Goal: Transaction & Acquisition: Obtain resource

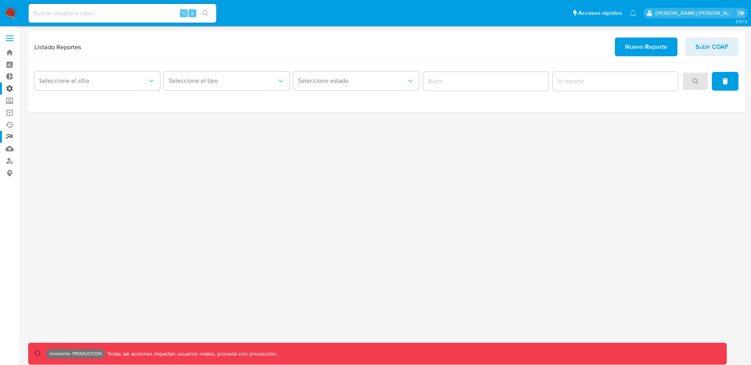
click at [11, 88] on label "Administración" at bounding box center [46, 88] width 93 height 12
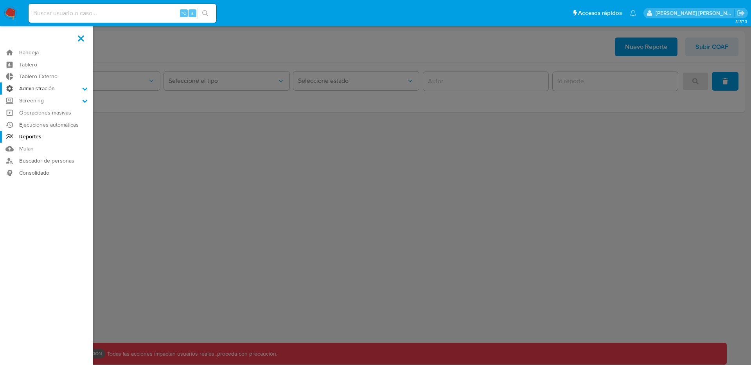
click at [0, 0] on input "Administración" at bounding box center [0, 0] width 0 height 0
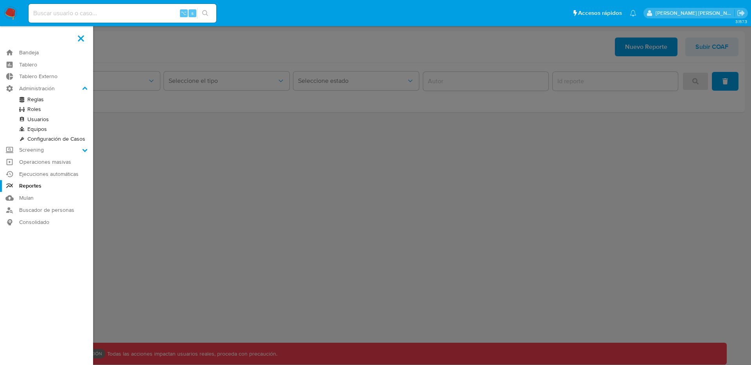
click at [36, 108] on link "Roles" at bounding box center [46, 109] width 93 height 10
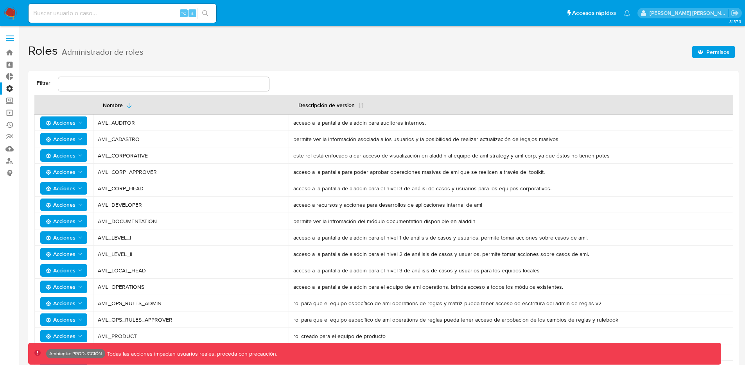
click at [10, 89] on label "Administración" at bounding box center [46, 88] width 93 height 12
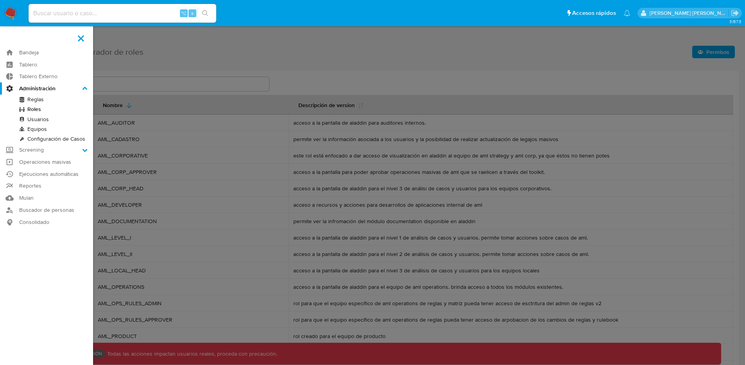
click at [0, 0] on input "Administración" at bounding box center [0, 0] width 0 height 0
click at [41, 118] on link "Usuarios" at bounding box center [46, 120] width 93 height 10
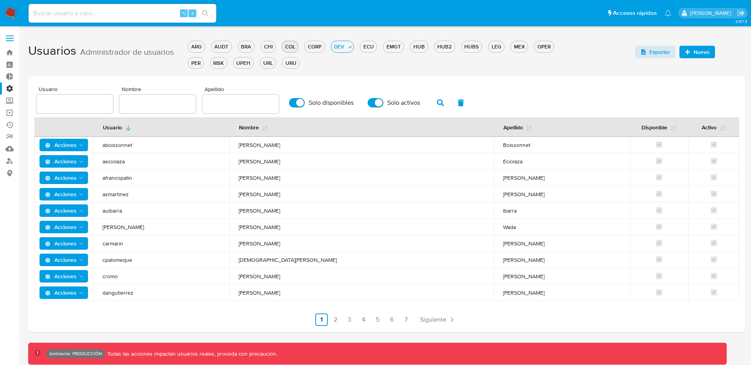
click at [298, 47] on div "ARG AUDT BRA CHI COL CORP DEV ECU EMGT HUB HUB2 HUBS LEG MEX OPER PER RISK UPEH…" at bounding box center [383, 54] width 391 height 32
click at [293, 47] on div "COL" at bounding box center [290, 46] width 16 height 7
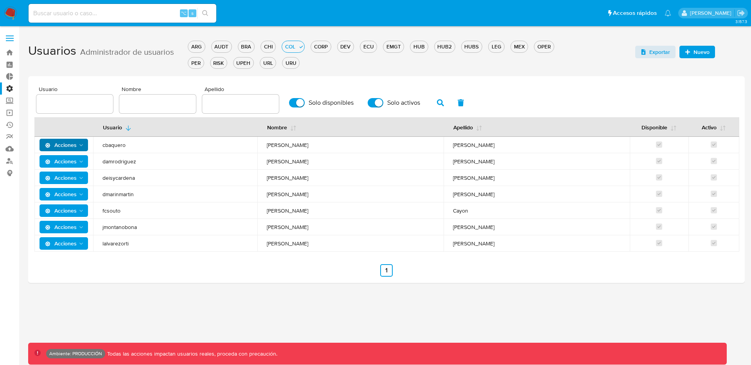
click at [86, 146] on button "Acciones" at bounding box center [63, 145] width 49 height 13
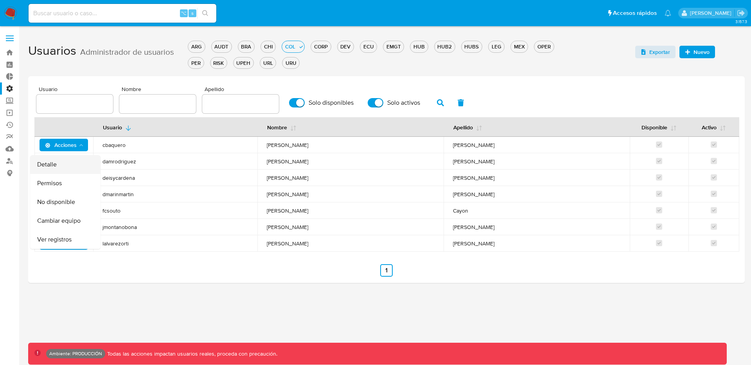
click at [67, 161] on button "Detalle" at bounding box center [65, 164] width 70 height 19
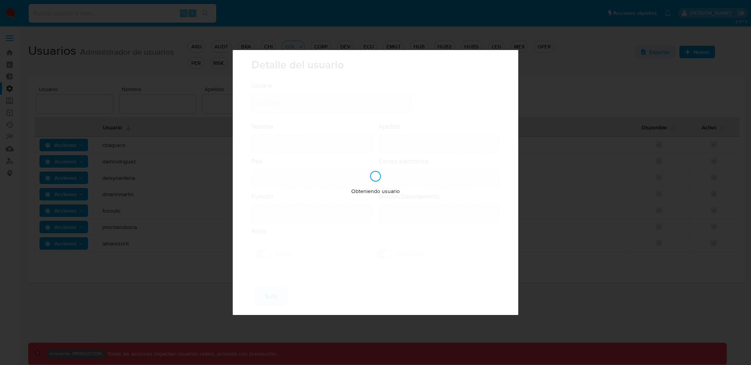
type input "Laura Camila"
type input "Baquero Beltran"
type input "[GEOGRAPHIC_DATA]"
type input "camila.baquero@mercadolibre.com.co"
type input "Supervisor (80001637)"
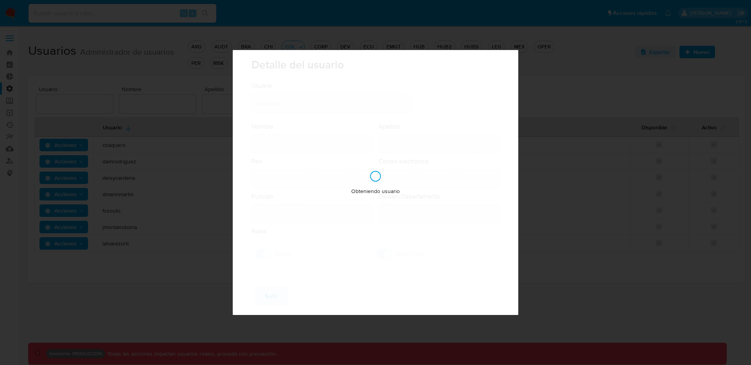
type input "Risk & Compliance AML Countries"
checkbox input "true"
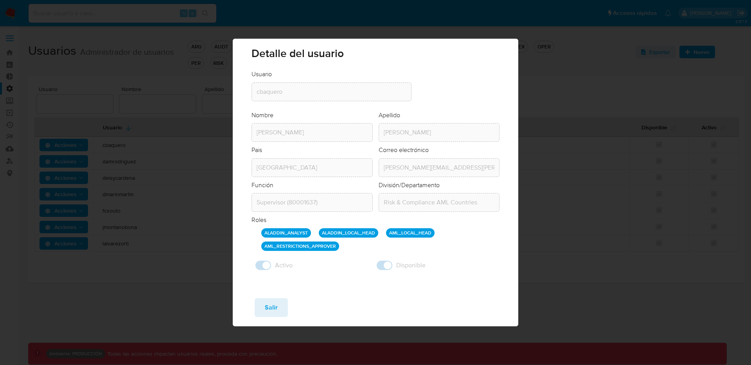
click at [562, 234] on div "Detalle del usuario Usuario Usuario cbaquero Nombre Nombre Laura Camila Apellid…" at bounding box center [375, 182] width 751 height 365
click at [278, 305] on button "Salir" at bounding box center [271, 307] width 33 height 19
checkbox input "false"
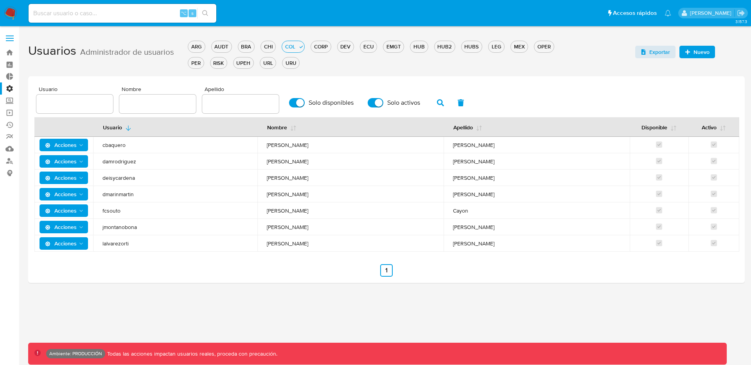
click at [9, 89] on label "Administración" at bounding box center [46, 88] width 93 height 12
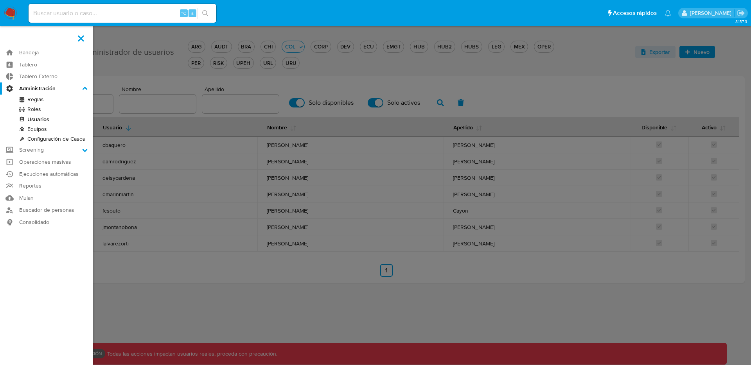
click at [0, 0] on input "Administración" at bounding box center [0, 0] width 0 height 0
click at [35, 109] on link "Roles" at bounding box center [46, 109] width 93 height 10
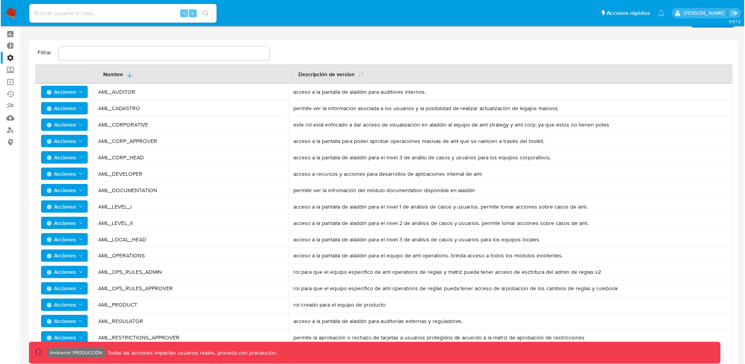
scroll to position [47, 0]
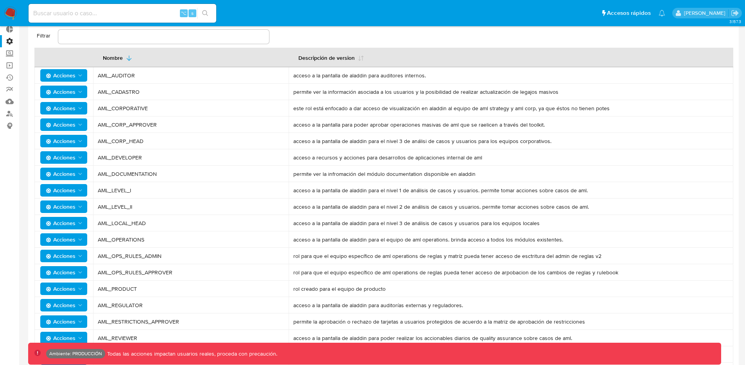
click at [78, 224] on icon "Acciones" at bounding box center [80, 223] width 6 height 6
click at [57, 257] on button "Permisos" at bounding box center [65, 261] width 70 height 19
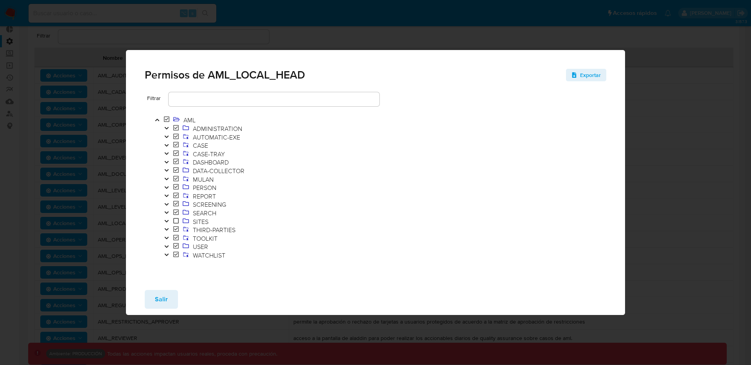
click at [167, 194] on icon "Toggle" at bounding box center [166, 196] width 5 height 5
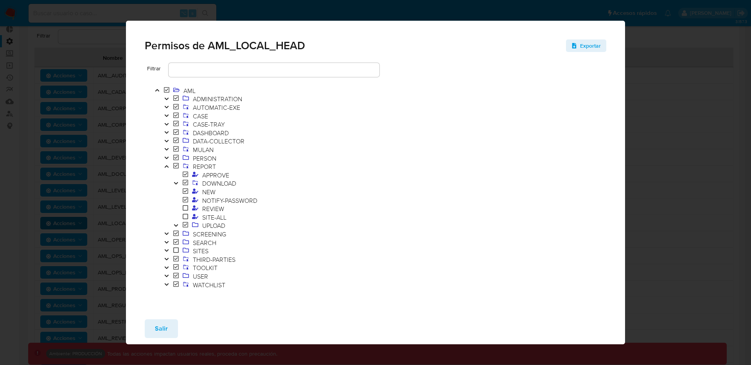
click at [734, 64] on div "Permisos de AML_LOCAL_HEAD Exportar Filtrar AML ADMINISTRATION AUTOMATIC-EXE CA…" at bounding box center [375, 182] width 751 height 365
drag, startPoint x: 719, startPoint y: 73, endPoint x: 708, endPoint y: 77, distance: 12.4
click at [710, 80] on div "Permisos de AML_LOCAL_HEAD Exportar Filtrar AML ADMINISTRATION AUTOMATIC-EXE CA…" at bounding box center [375, 182] width 751 height 365
click at [685, 84] on div "Permisos de AML_LOCAL_HEAD Exportar Filtrar AML ADMINISTRATION AUTOMATIC-EXE CA…" at bounding box center [375, 182] width 751 height 365
click at [150, 331] on button "Salir" at bounding box center [161, 328] width 33 height 19
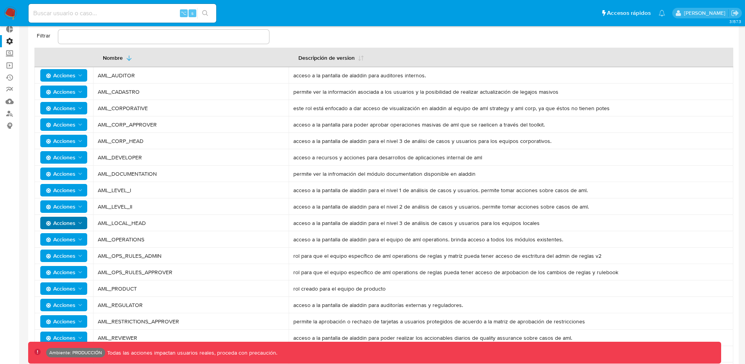
click at [81, 190] on icon "Acciones" at bounding box center [80, 190] width 6 height 6
click at [59, 211] on button "Usuarios" at bounding box center [65, 210] width 70 height 19
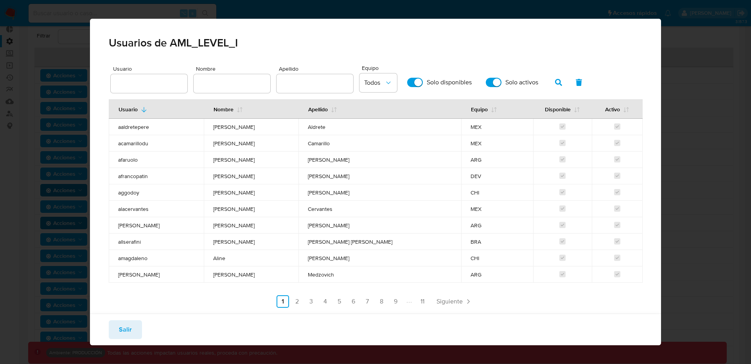
click at [48, 118] on div "Usuarios de AML_LEVEL_I Usuario Nombre Apellido Equipo Todos Solo disponibles S…" at bounding box center [375, 182] width 751 height 364
click at [118, 330] on button "Salir" at bounding box center [125, 330] width 33 height 19
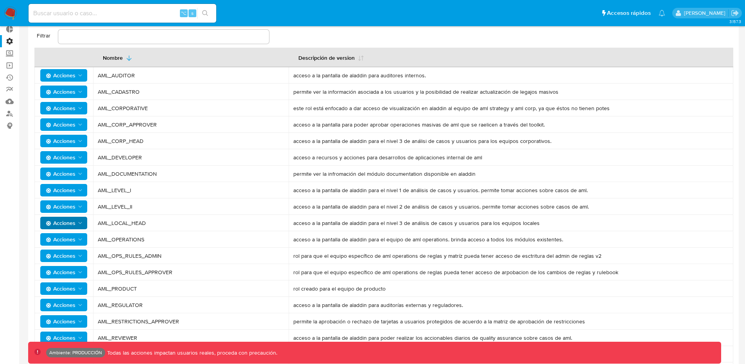
click at [80, 195] on span "Acciones" at bounding box center [65, 190] width 38 height 11
click at [65, 224] on button "Permisos" at bounding box center [65, 228] width 70 height 19
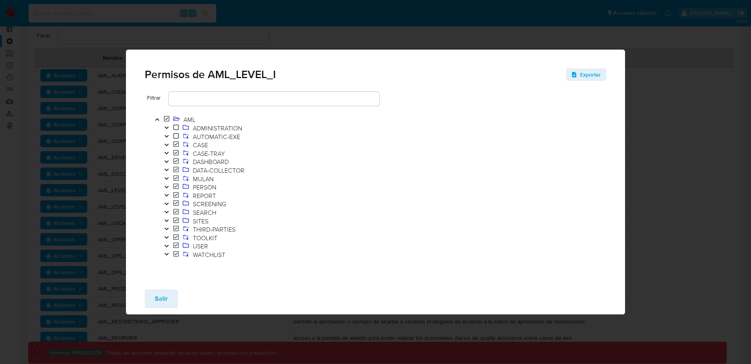
click at [168, 195] on icon "Toggle" at bounding box center [166, 195] width 4 height 2
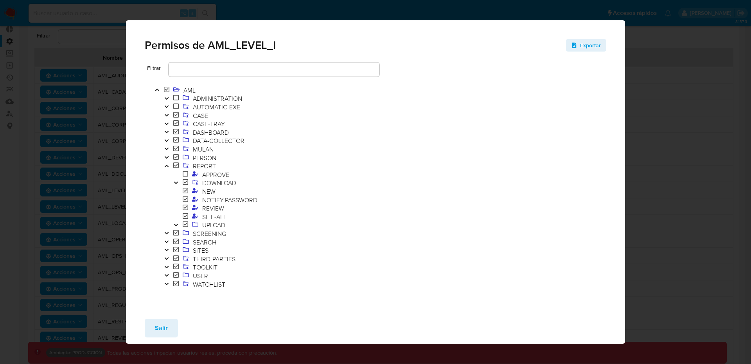
click at [696, 83] on div "Permisos de AML_LEVEL_I Exportar Filtrar AML ADMINISTRATION AUTOMATIC-EXE CASE …" at bounding box center [375, 182] width 751 height 364
click at [180, 336] on div "Salir" at bounding box center [375, 328] width 499 height 31
click at [160, 327] on span "Salir" at bounding box center [161, 328] width 13 height 17
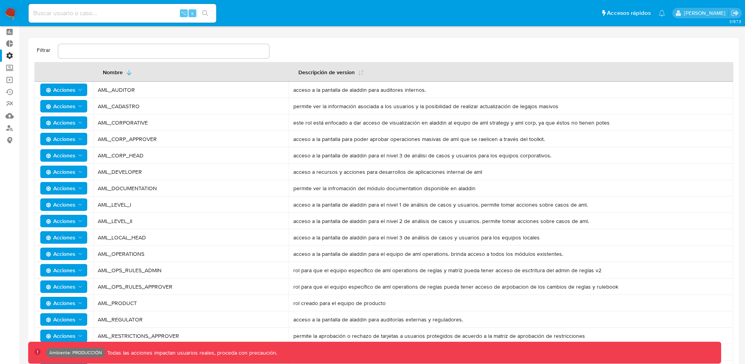
scroll to position [3, 0]
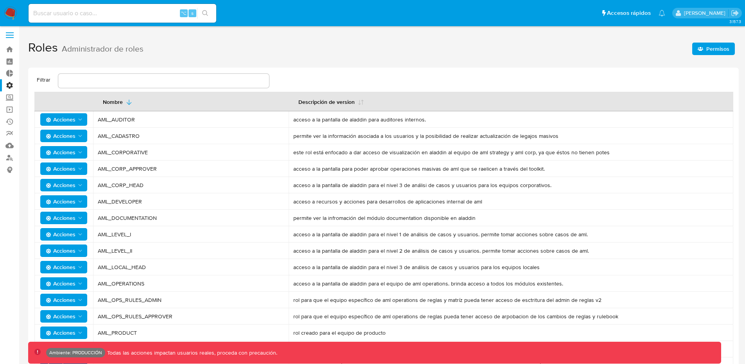
click at [79, 134] on icon "Acciones" at bounding box center [80, 136] width 6 height 6
click at [73, 168] on button "Permisos" at bounding box center [65, 174] width 70 height 19
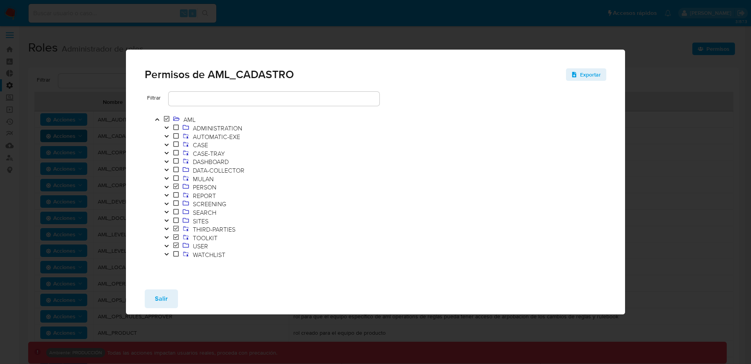
click at [353, 14] on div "Permisos de AML_CADASTRO Exportar Filtrar AML ADMINISTRATION AUTOMATIC-EXE CASE…" at bounding box center [375, 182] width 751 height 364
click at [359, 41] on div "Permisos de AML_CADASTRO Exportar Filtrar AML ADMINISTRATION AUTOMATIC-EXE CASE…" at bounding box center [375, 182] width 751 height 364
click at [160, 290] on span "Salir" at bounding box center [161, 298] width 13 height 17
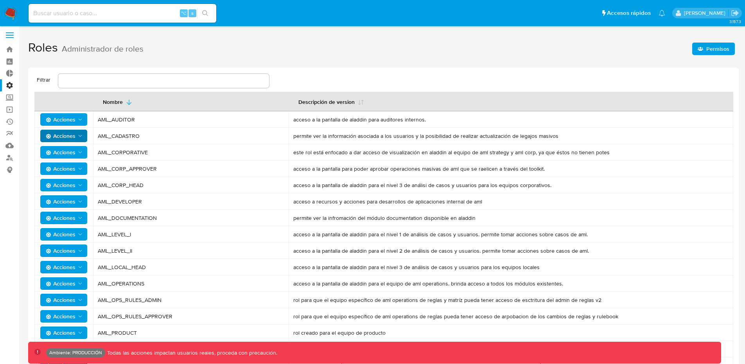
click at [64, 149] on span "Acciones" at bounding box center [61, 152] width 30 height 13
click at [66, 187] on button "Permisos" at bounding box center [65, 190] width 70 height 19
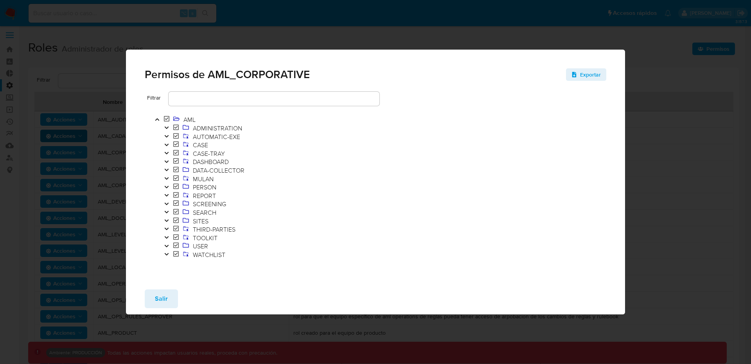
click at [166, 194] on icon "Toggle" at bounding box center [166, 195] width 5 height 5
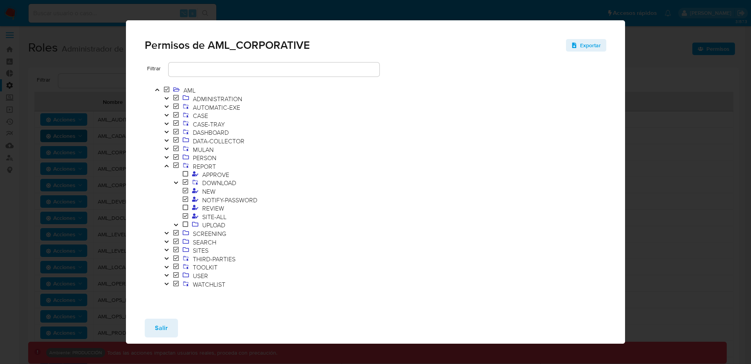
click at [90, 66] on div "Permisos de AML_CORPORATIVE Exportar Filtrar AML ADMINISTRATION AUTOMATIC-EXE C…" at bounding box center [375, 182] width 751 height 364
click at [169, 333] on button "Salir" at bounding box center [161, 328] width 33 height 19
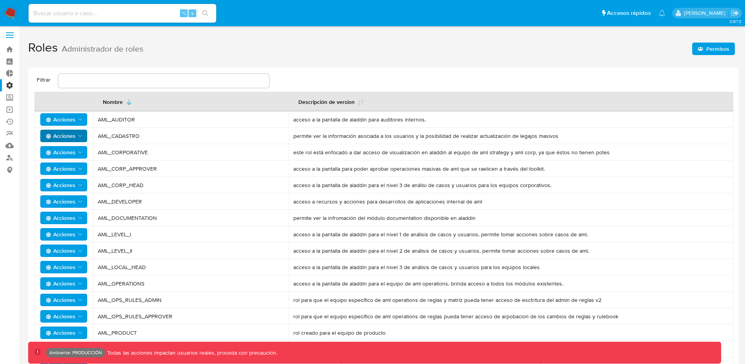
click at [66, 214] on span "Acciones" at bounding box center [61, 218] width 30 height 13
click at [47, 249] on button "Permisos" at bounding box center [65, 256] width 70 height 19
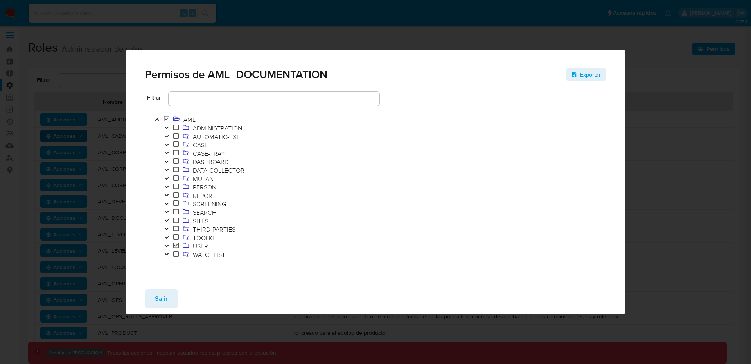
click at [97, 176] on div "Permisos de AML_DOCUMENTATION Exportar Filtrar AML ADMINISTRATION AUTOMATIC-EXE…" at bounding box center [375, 182] width 751 height 364
click at [147, 293] on button "Salir" at bounding box center [161, 299] width 33 height 19
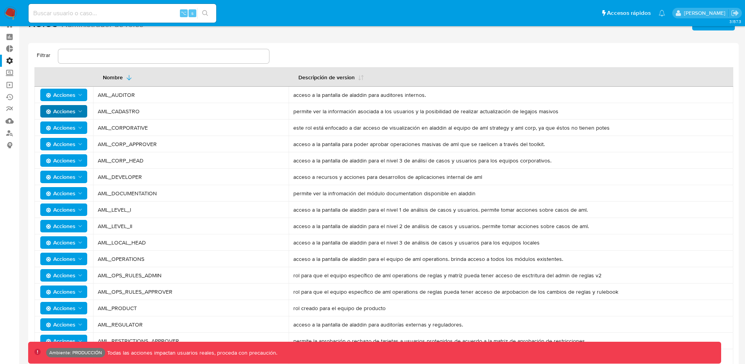
scroll to position [33, 0]
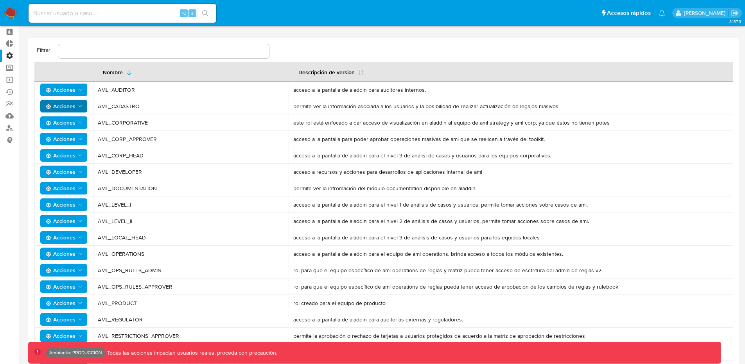
click at [82, 258] on span "Acciones" at bounding box center [65, 254] width 38 height 11
click at [58, 296] on button "Permisos" at bounding box center [65, 292] width 70 height 19
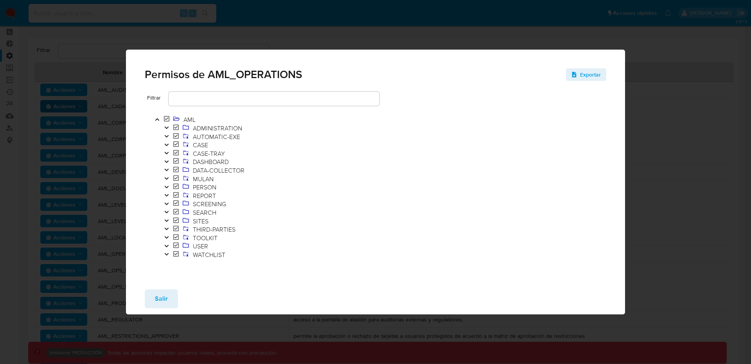
click at [166, 194] on icon "Toggle" at bounding box center [166, 195] width 5 height 5
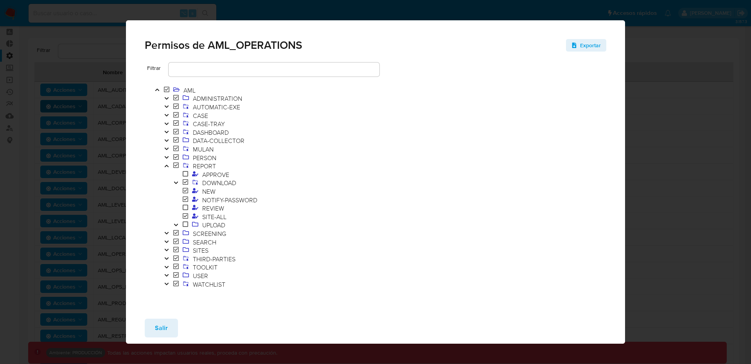
click at [176, 223] on icon "Toggle" at bounding box center [175, 225] width 5 height 5
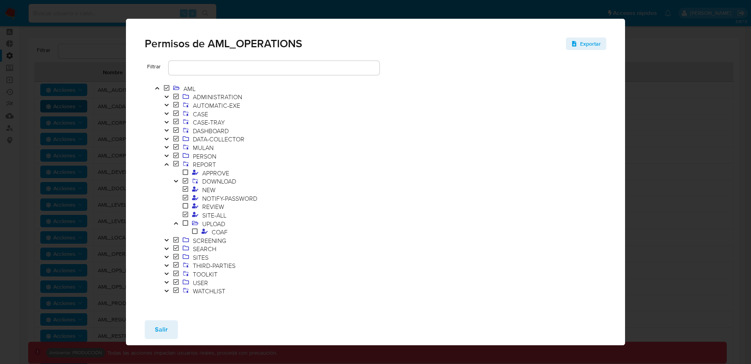
click at [176, 223] on icon "Toggle" at bounding box center [176, 223] width 4 height 2
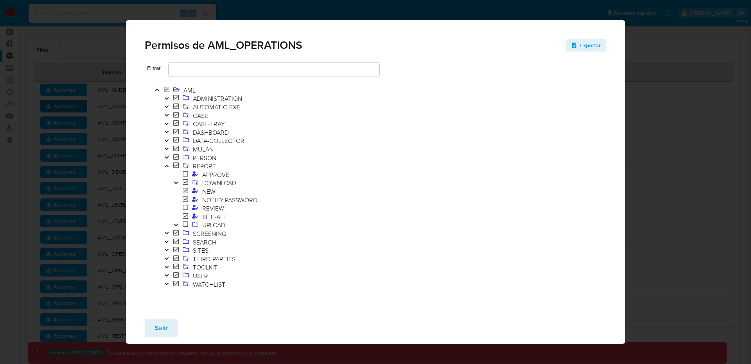
click at [649, 100] on div "Permisos de AML_OPERATIONS Exportar Filtrar AML ADMINISTRATION AUTOMATIC-EXE CA…" at bounding box center [375, 182] width 751 height 364
click at [150, 327] on button "Salir" at bounding box center [161, 328] width 33 height 19
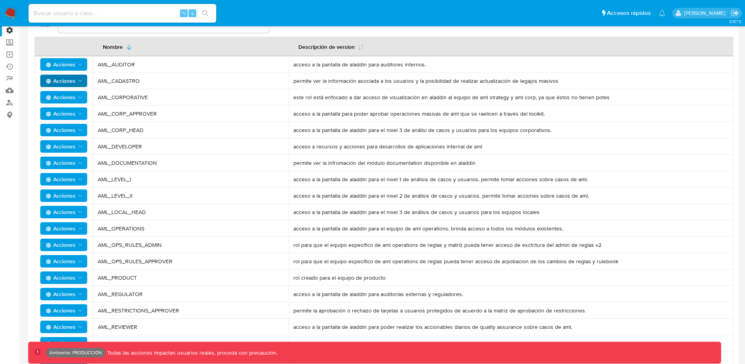
scroll to position [63, 0]
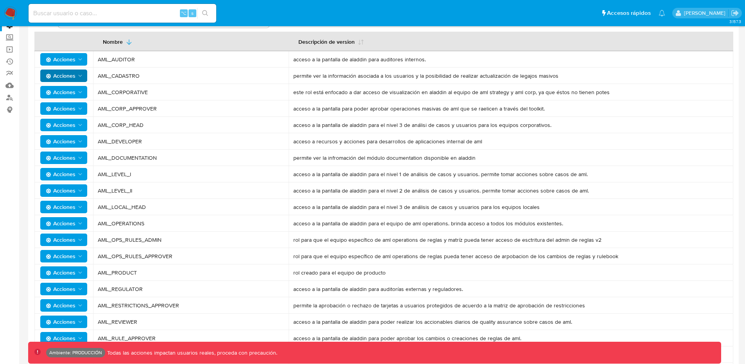
click at [82, 237] on icon "Acciones" at bounding box center [80, 240] width 6 height 6
click at [61, 276] on button "Permisos" at bounding box center [65, 278] width 70 height 19
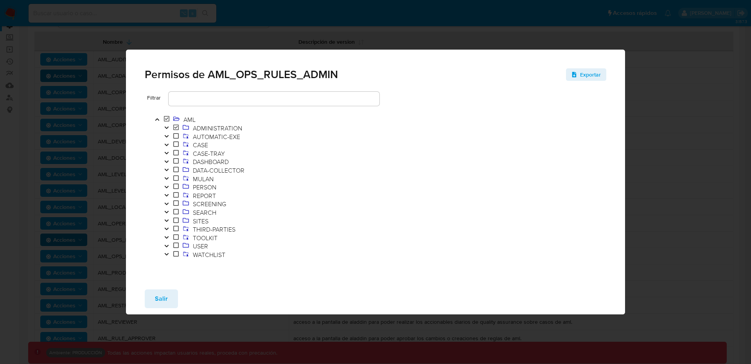
click at [107, 105] on div "Permisos de AML_OPS_RULES_ADMIN Exportar Filtrar AML ADMINISTRATION AUTOMATIC-E…" at bounding box center [375, 182] width 751 height 364
click at [167, 306] on button "Salir" at bounding box center [161, 299] width 33 height 19
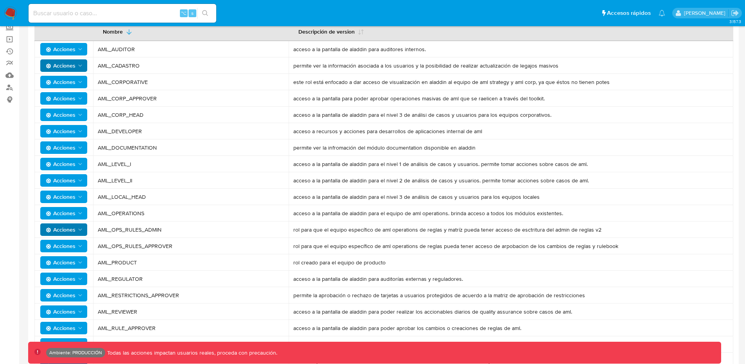
scroll to position [79, 0]
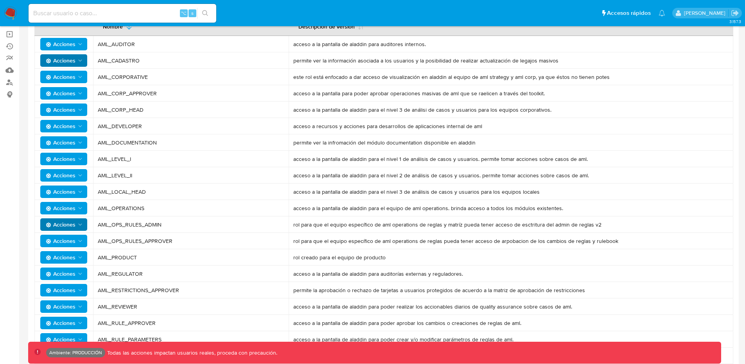
click at [79, 274] on polygon "Acciones" at bounding box center [81, 274] width 4 height 2
click at [61, 310] on button "Permisos" at bounding box center [65, 312] width 70 height 19
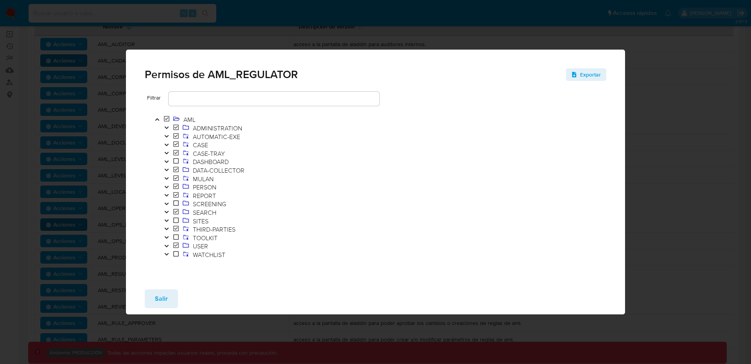
click at [164, 195] on icon "Toggle" at bounding box center [166, 195] width 5 height 5
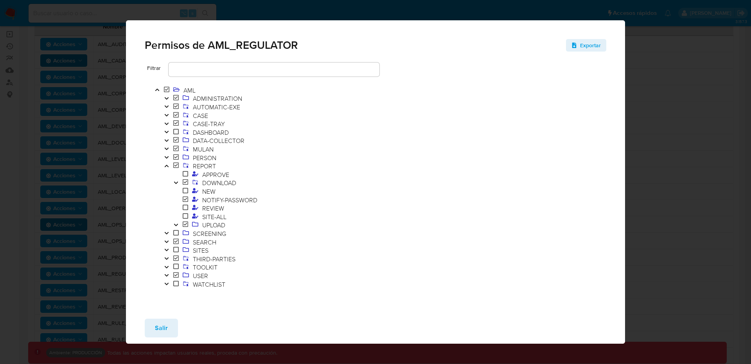
click at [155, 326] on span "Salir" at bounding box center [161, 328] width 13 height 17
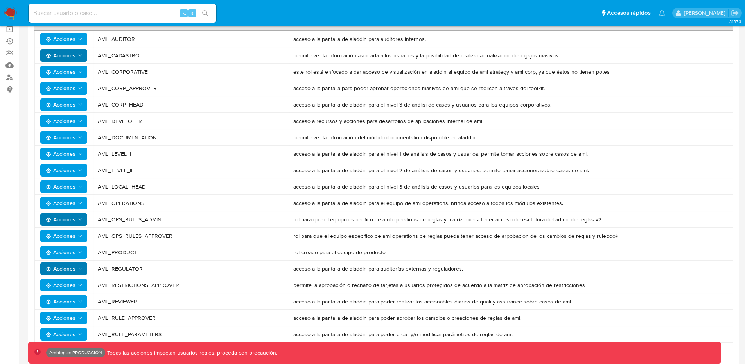
scroll to position [94, 0]
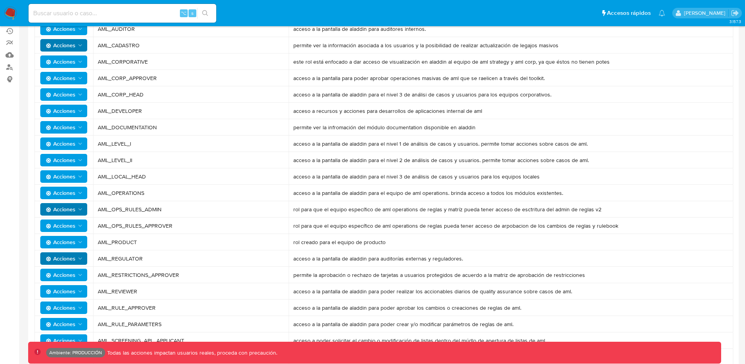
click at [79, 275] on icon "Acciones" at bounding box center [80, 275] width 6 height 6
click at [65, 312] on button "Permisos" at bounding box center [65, 313] width 70 height 19
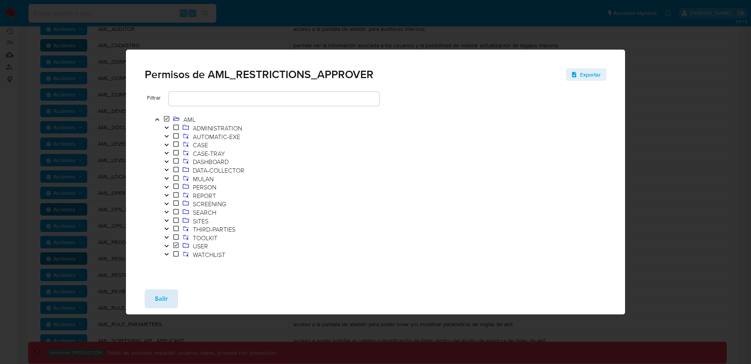
click at [162, 301] on span "Salir" at bounding box center [161, 298] width 13 height 17
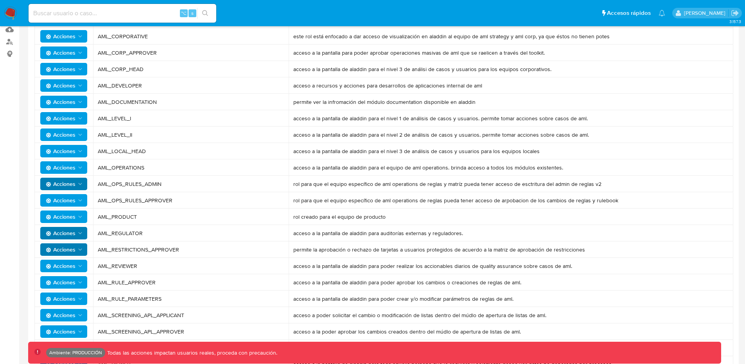
scroll to position [125, 0]
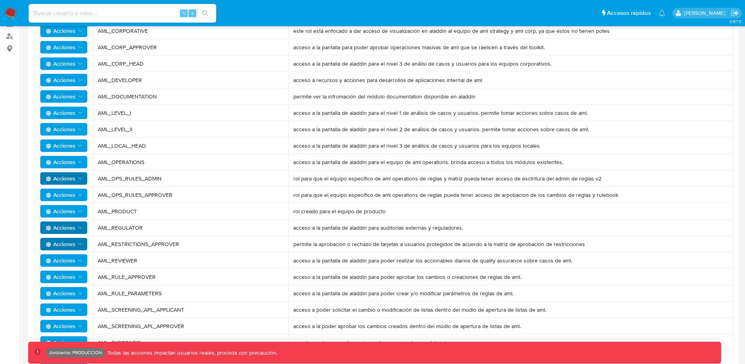
click at [60, 279] on span "Acciones" at bounding box center [61, 277] width 30 height 13
click at [61, 310] on button "Permisos" at bounding box center [65, 315] width 70 height 19
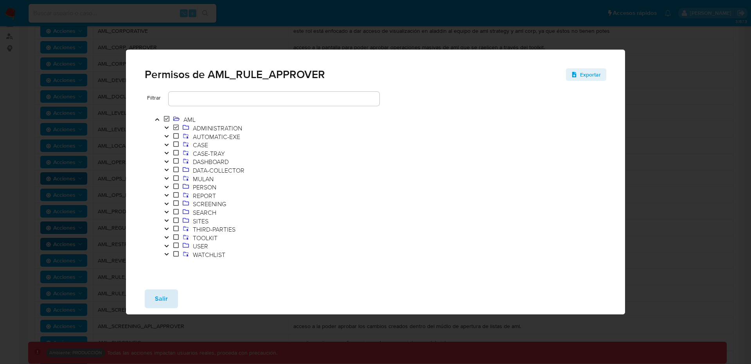
click at [161, 303] on span "Salir" at bounding box center [161, 298] width 13 height 17
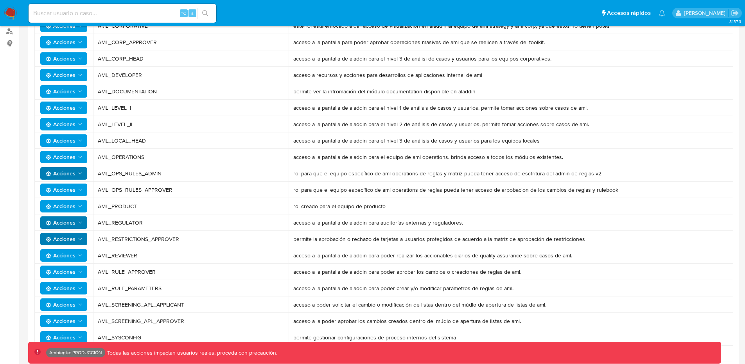
scroll to position [139, 0]
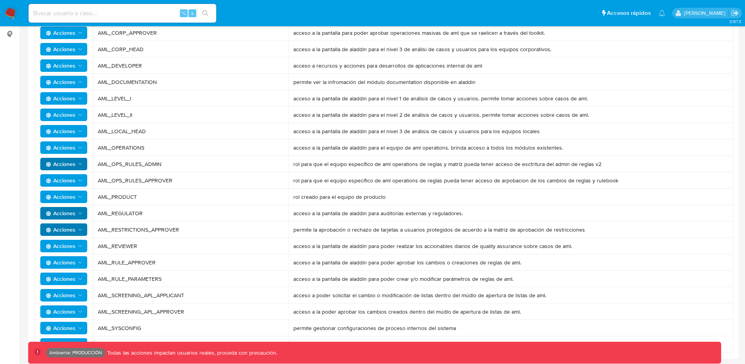
click at [70, 296] on span "Acciones" at bounding box center [61, 295] width 30 height 13
click at [65, 332] on button "Permisos" at bounding box center [65, 333] width 70 height 19
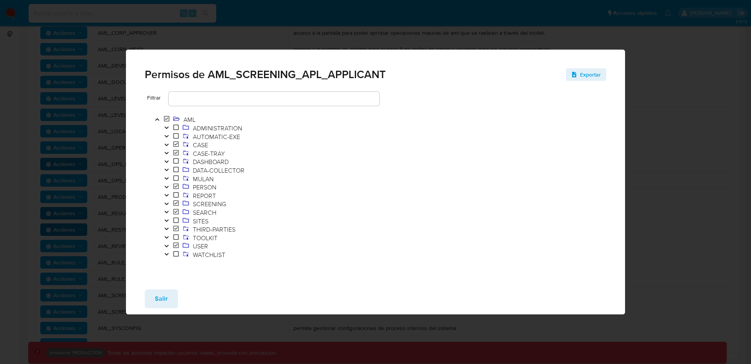
click at [159, 293] on span "Salir" at bounding box center [161, 298] width 13 height 17
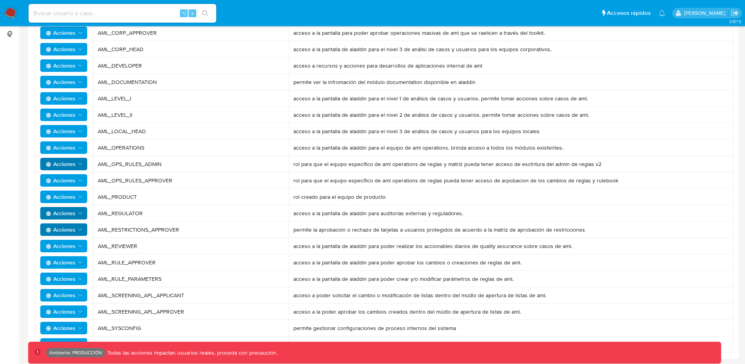
click at [72, 328] on span "Acciones" at bounding box center [61, 328] width 30 height 13
click at [78, 306] on button "Permisos" at bounding box center [65, 308] width 70 height 19
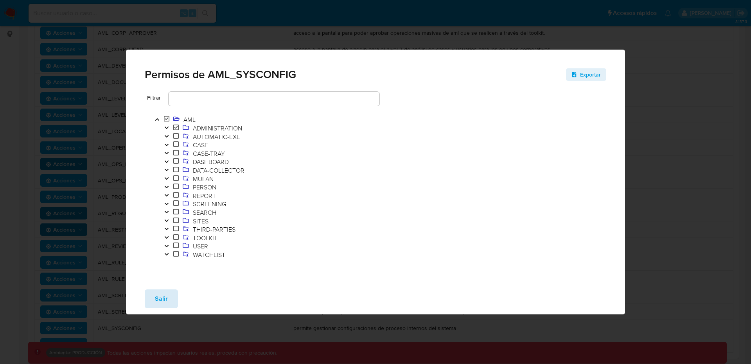
click at [155, 295] on span "Salir" at bounding box center [161, 298] width 13 height 17
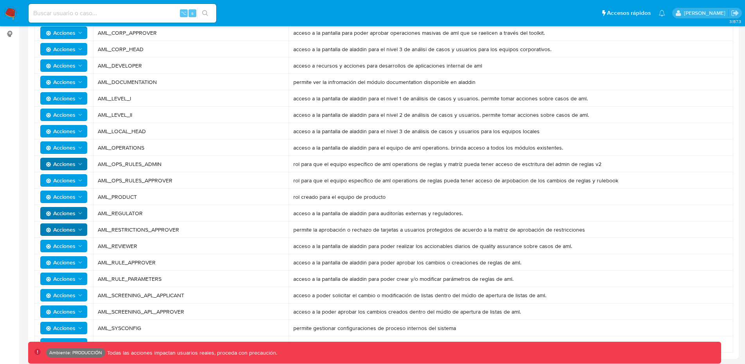
click at [77, 340] on span "Acciones" at bounding box center [65, 344] width 38 height 11
click at [65, 328] on button "Permisos" at bounding box center [65, 325] width 70 height 19
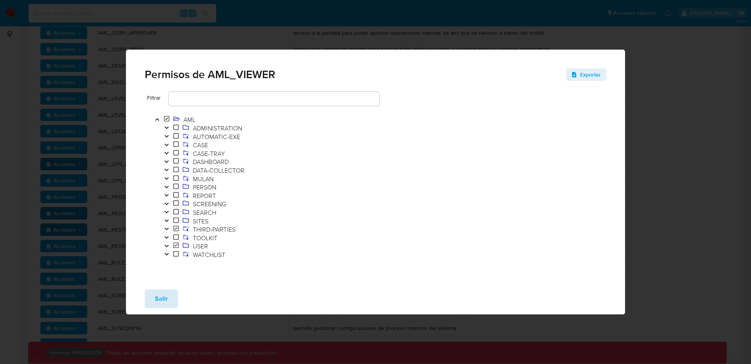
click at [165, 308] on span "Salir" at bounding box center [161, 298] width 13 height 17
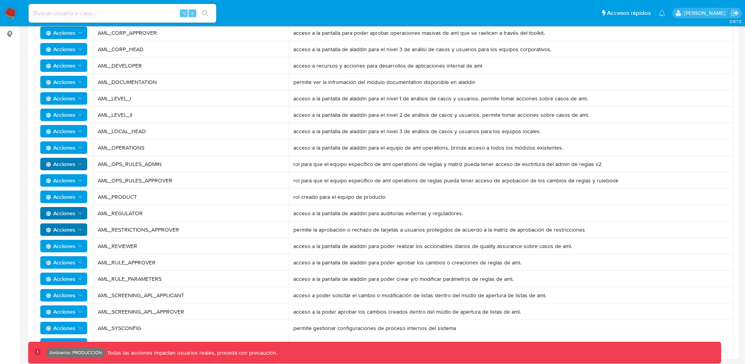
scroll to position [0, 0]
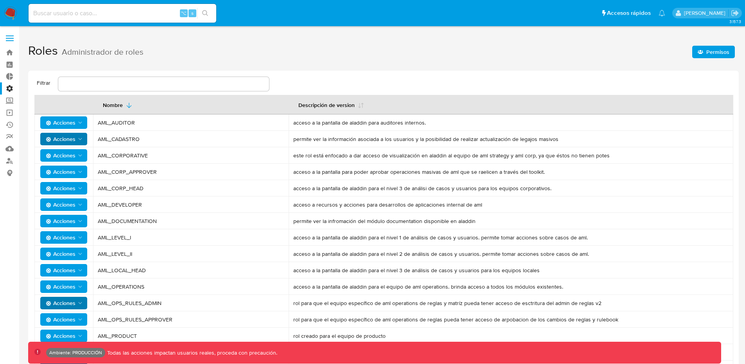
click at [708, 49] on span "Permisos" at bounding box center [717, 52] width 23 height 13
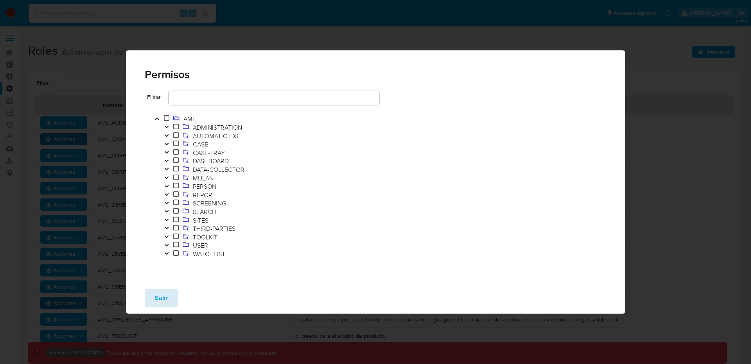
click at [152, 300] on button "Salir" at bounding box center [161, 298] width 33 height 19
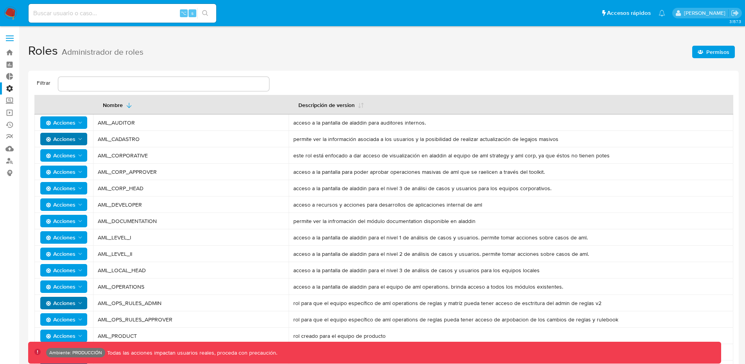
click at [707, 50] on span "Permisos" at bounding box center [717, 52] width 23 height 13
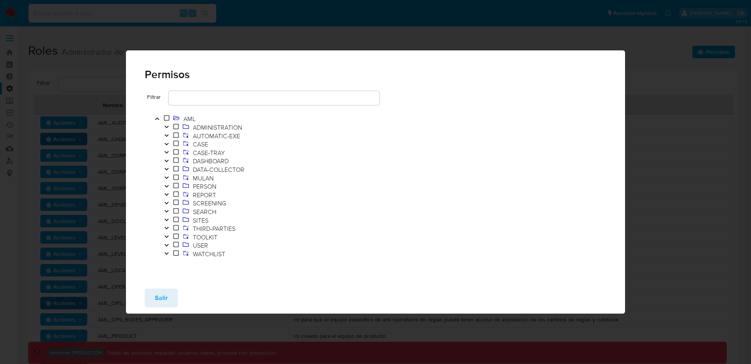
click at [168, 195] on icon "Toggle" at bounding box center [166, 194] width 5 height 5
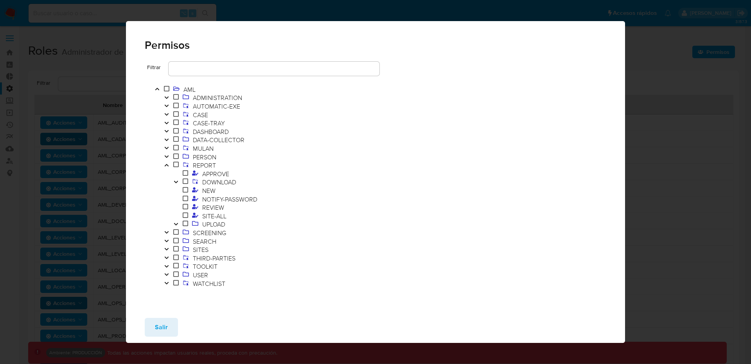
click at [184, 181] on icon at bounding box center [185, 181] width 5 height 6
click at [177, 179] on button "Toggle" at bounding box center [175, 182] width 9 height 9
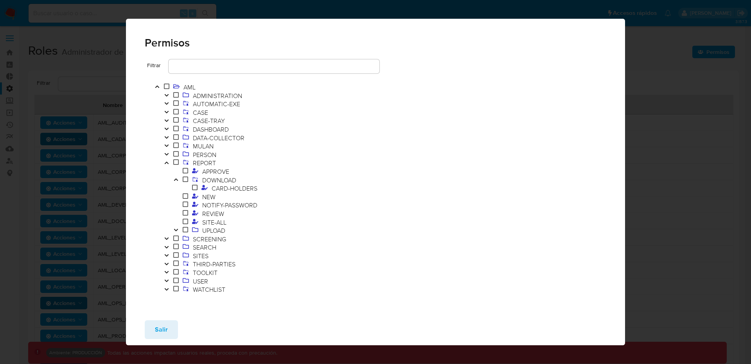
click at [174, 179] on icon "Toggle" at bounding box center [175, 179] width 5 height 5
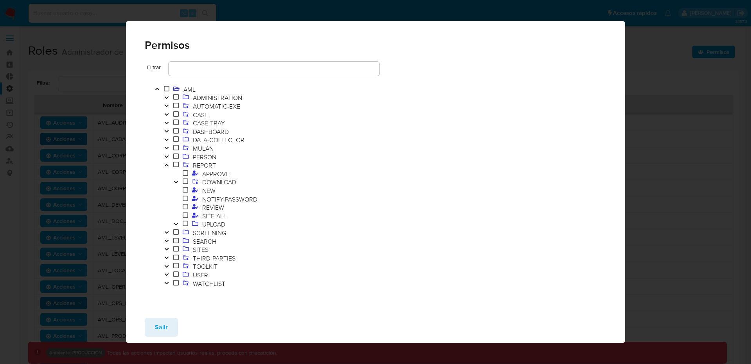
click at [186, 198] on icon at bounding box center [185, 198] width 5 height 6
click at [189, 196] on span at bounding box center [185, 199] width 9 height 9
click at [186, 197] on icon at bounding box center [185, 198] width 5 height 6
click at [156, 327] on span "Salir" at bounding box center [161, 327] width 13 height 17
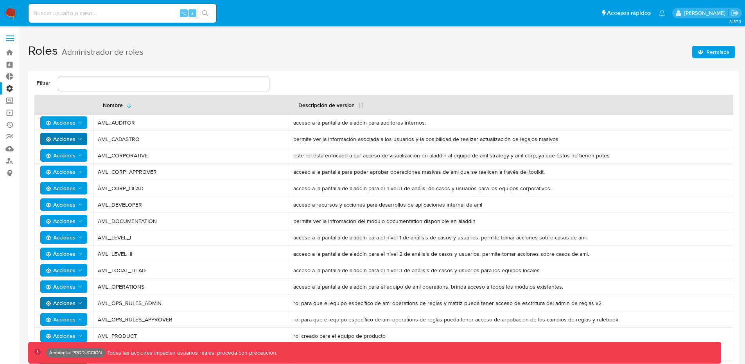
click at [73, 171] on span "Acciones" at bounding box center [61, 172] width 30 height 13
click at [48, 204] on button "Permisos" at bounding box center [65, 210] width 70 height 19
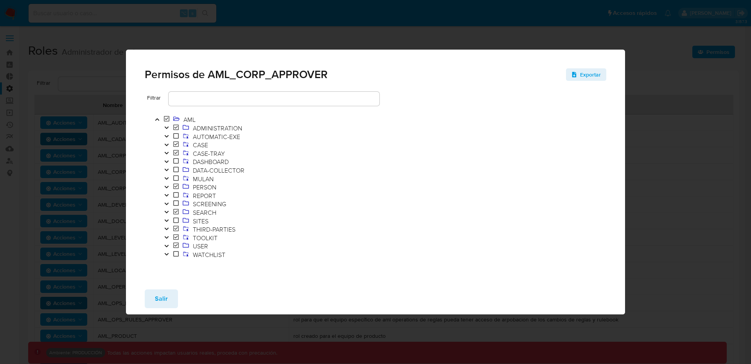
click at [167, 193] on icon "Toggle" at bounding box center [166, 195] width 5 height 5
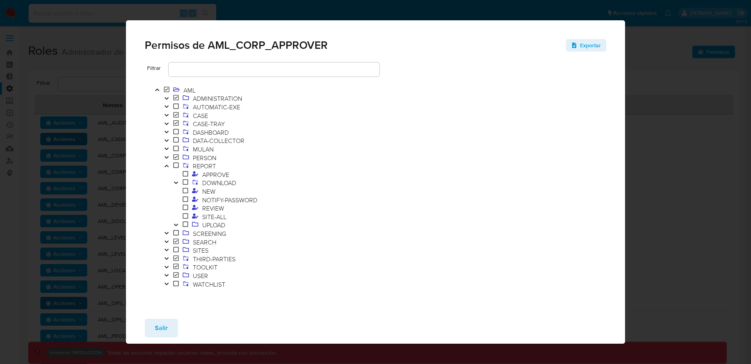
click at [166, 315] on div "Salir" at bounding box center [375, 328] width 499 height 31
click at [168, 322] on button "Salir" at bounding box center [161, 328] width 33 height 19
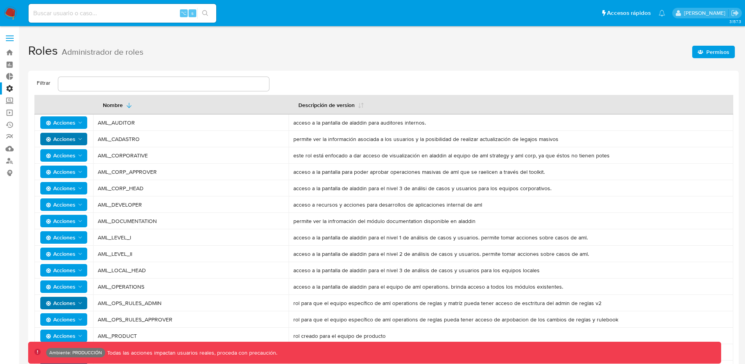
click at [70, 124] on span "Acciones" at bounding box center [61, 123] width 30 height 13
click at [61, 158] on button "Permisos" at bounding box center [65, 161] width 70 height 19
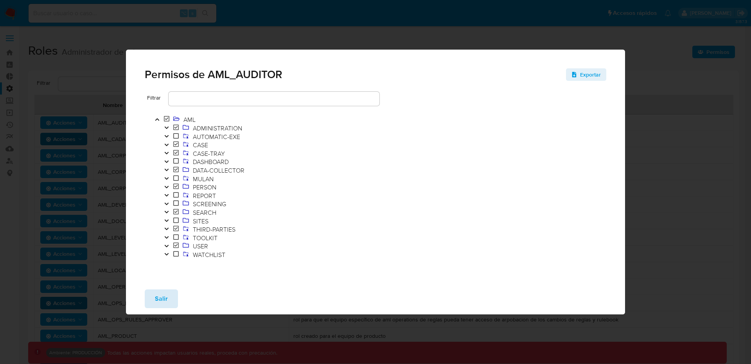
click at [165, 306] on span "Salir" at bounding box center [161, 298] width 13 height 17
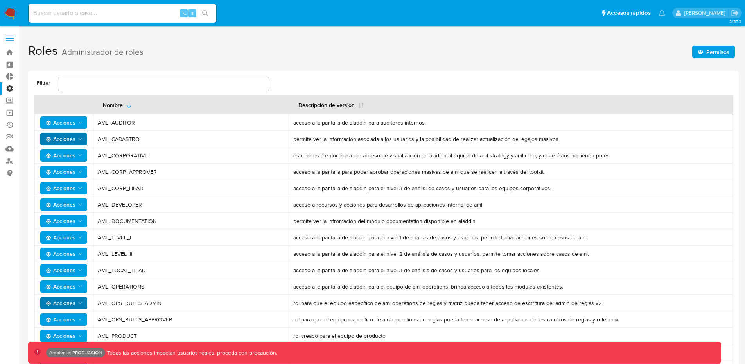
click at [66, 156] on span "Acciones" at bounding box center [61, 155] width 30 height 13
click at [62, 194] on button "Permisos" at bounding box center [65, 194] width 70 height 19
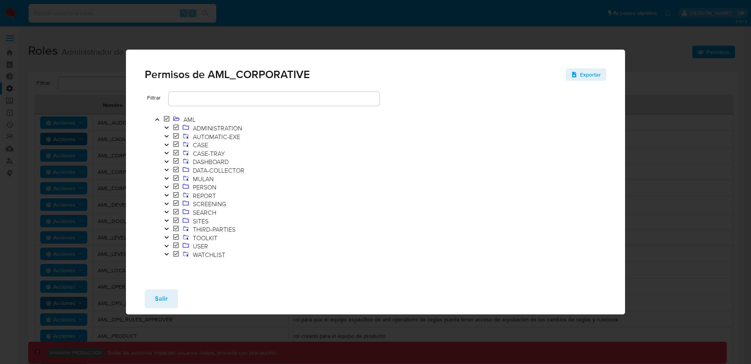
click at [166, 194] on icon "Toggle" at bounding box center [166, 195] width 5 height 5
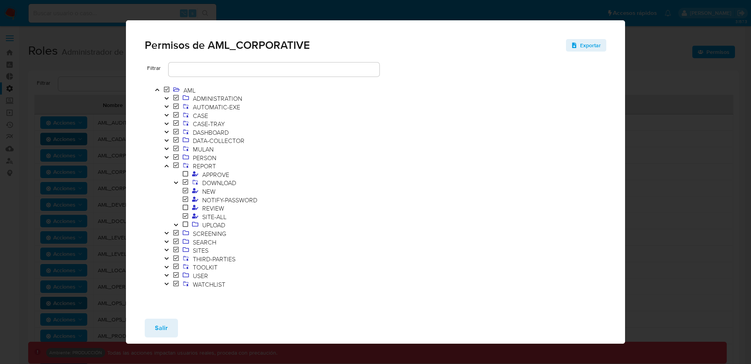
click at [696, 171] on div "Permisos de AML_CORPORATIVE Exportar Filtrar AML ADMINISTRATION AUTOMATIC-EXE C…" at bounding box center [375, 182] width 751 height 364
click at [165, 323] on span "Salir" at bounding box center [161, 328] width 13 height 17
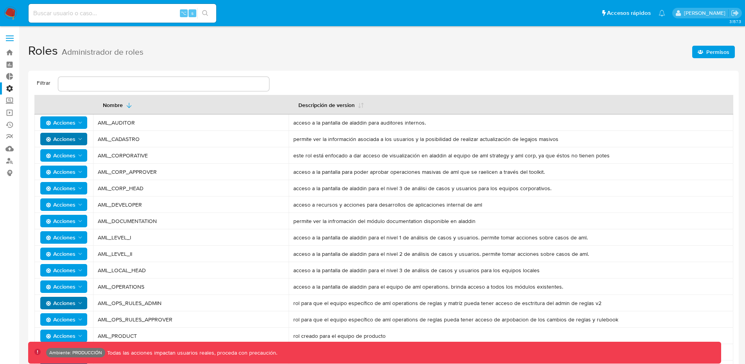
click at [72, 188] on span "Acciones" at bounding box center [61, 188] width 30 height 13
click at [75, 224] on button "Permisos" at bounding box center [65, 226] width 70 height 19
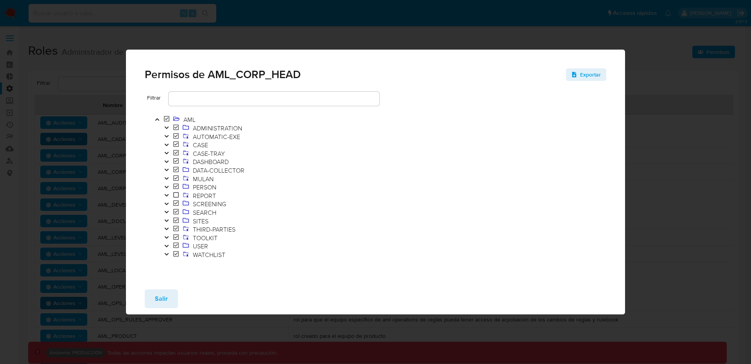
click at [633, 92] on div "Permisos de AML_CORP_HEAD Exportar Filtrar AML ADMINISTRATION AUTOMATIC-EXE CAS…" at bounding box center [375, 182] width 751 height 364
click at [679, 160] on div "Permisos de AML_CORP_HEAD Exportar Filtrar AML ADMINISTRATION AUTOMATIC-EXE CAS…" at bounding box center [375, 182] width 751 height 364
click at [181, 290] on div "Salir" at bounding box center [375, 298] width 499 height 31
click at [174, 293] on button "Salir" at bounding box center [161, 299] width 33 height 19
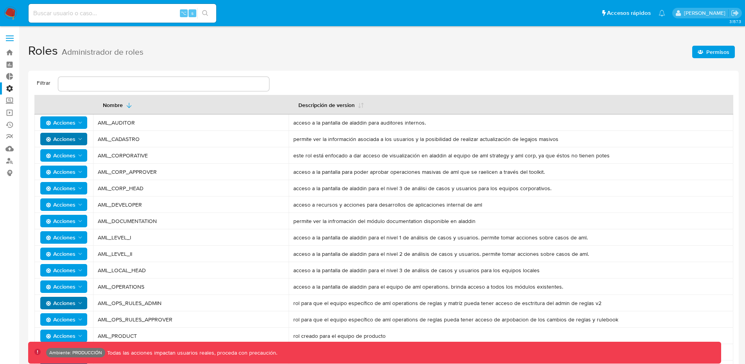
click at [78, 224] on icon "Acciones" at bounding box center [80, 221] width 6 height 6
click at [63, 262] on button "Permisos" at bounding box center [65, 259] width 70 height 19
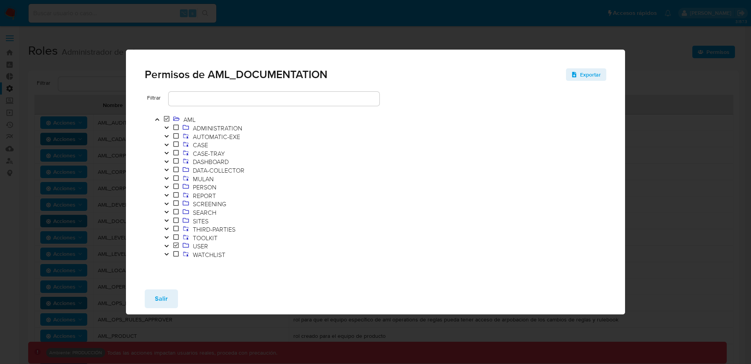
click at [193, 40] on div "Permisos de AML_DOCUMENTATION Exportar Filtrar AML ADMINISTRATION AUTOMATIC-EXE…" at bounding box center [375, 182] width 751 height 364
click at [164, 287] on div "Salir" at bounding box center [375, 298] width 499 height 31
click at [162, 297] on span "Salir" at bounding box center [161, 298] width 13 height 17
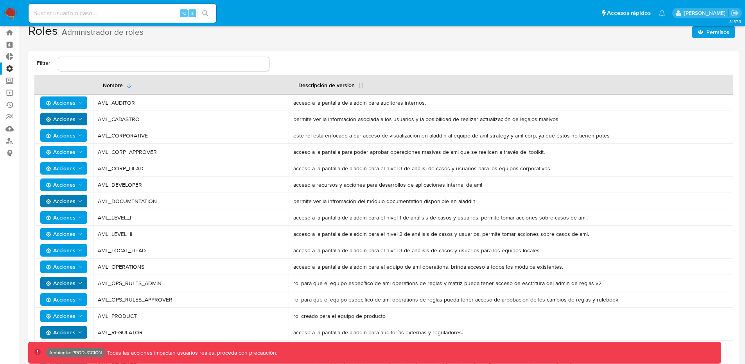
scroll to position [25, 0]
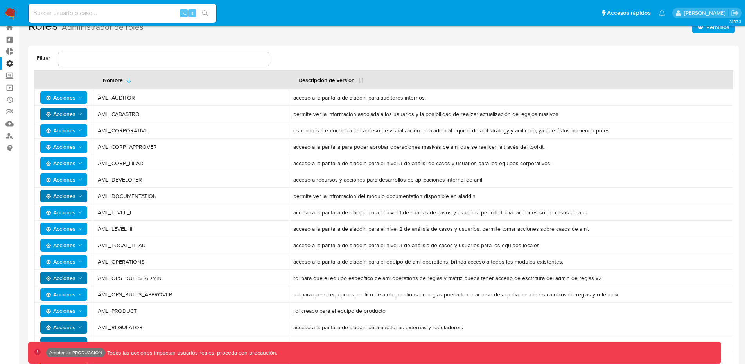
click at [79, 261] on icon "Acciones" at bounding box center [80, 262] width 6 height 6
click at [55, 299] on button "Permisos" at bounding box center [65, 300] width 70 height 19
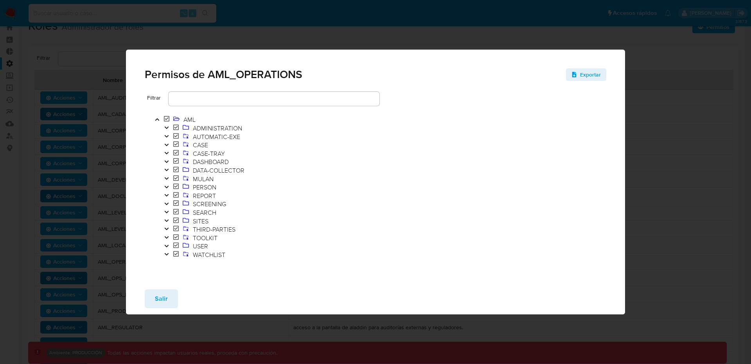
click at [166, 193] on icon "Toggle" at bounding box center [166, 195] width 5 height 5
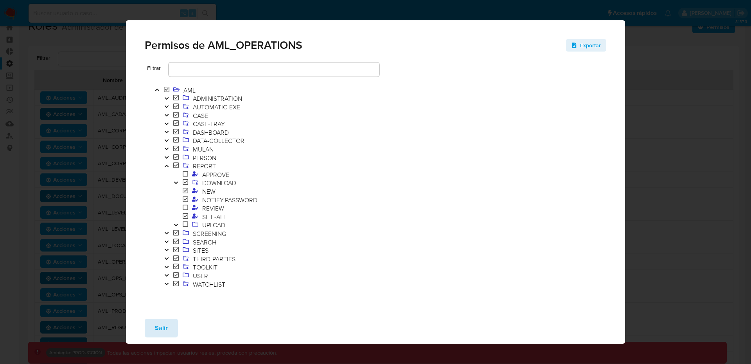
click at [167, 331] on button "Salir" at bounding box center [161, 328] width 33 height 19
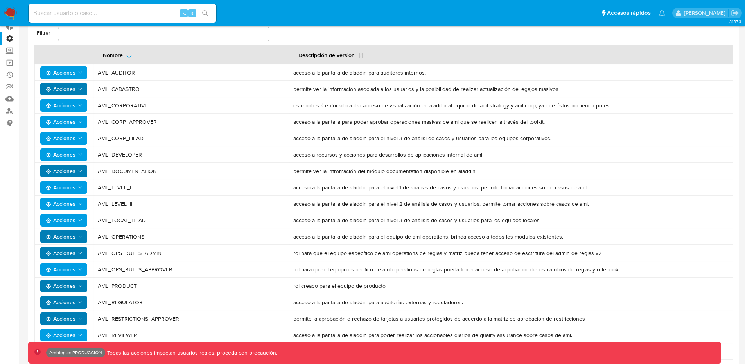
scroll to position [56, 0]
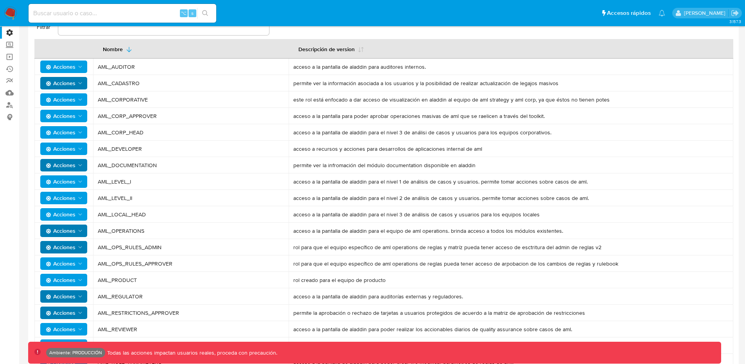
click at [84, 281] on button "Acciones" at bounding box center [63, 280] width 47 height 13
click at [64, 313] on button "Permisos" at bounding box center [65, 318] width 70 height 19
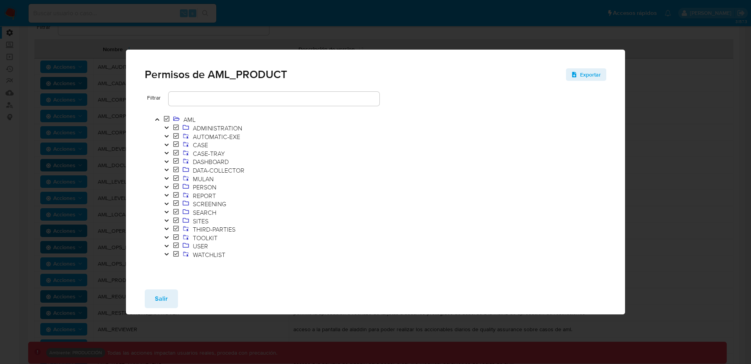
click at [165, 195] on icon "Toggle" at bounding box center [166, 195] width 4 height 2
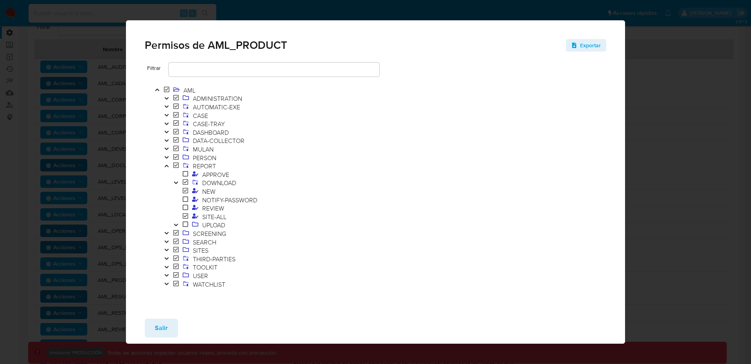
click at [718, 146] on div "Permisos de AML_PRODUCT Exportar Filtrar AML ADMINISTRATION AUTOMATIC-EXE CASE …" at bounding box center [375, 182] width 751 height 364
click at [170, 330] on button "Salir" at bounding box center [161, 328] width 33 height 19
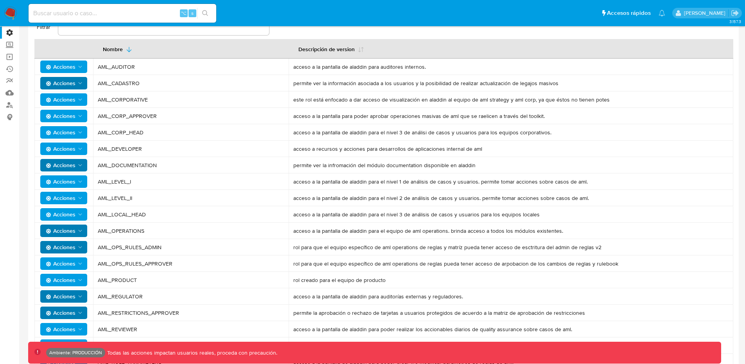
click at [84, 279] on button "Acciones" at bounding box center [63, 280] width 47 height 13
click at [75, 298] on button "Usuarios" at bounding box center [65, 299] width 70 height 19
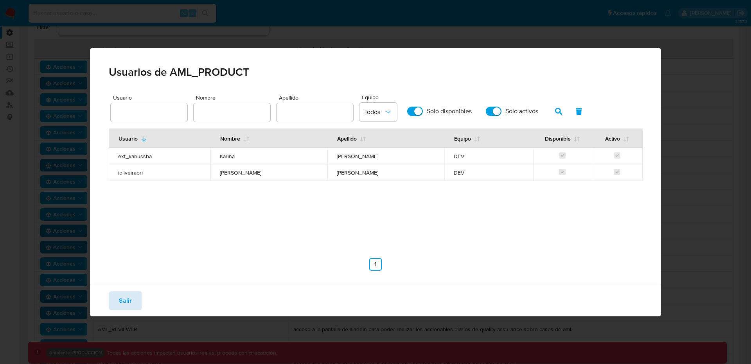
click at [129, 304] on span "Salir" at bounding box center [125, 300] width 13 height 17
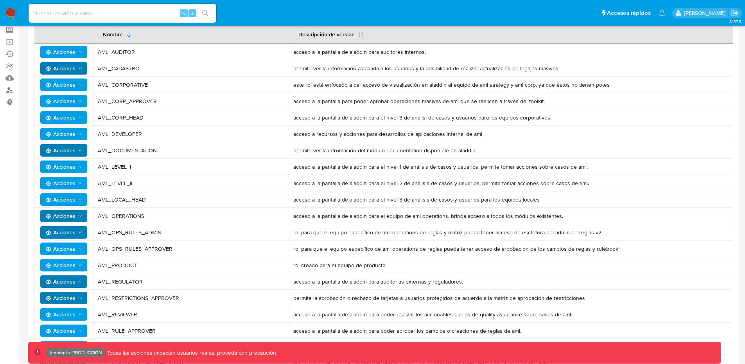
scroll to position [76, 0]
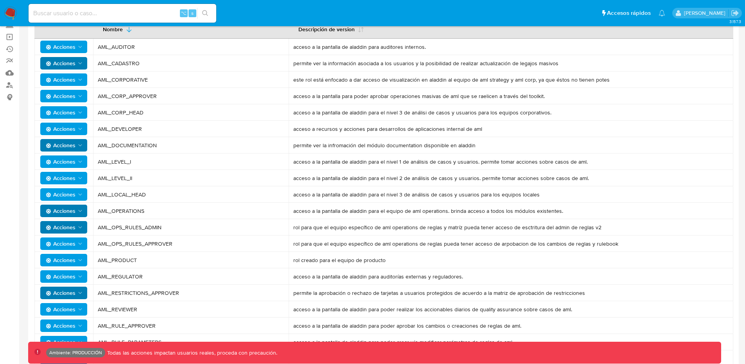
click at [79, 277] on icon "Acciones" at bounding box center [80, 277] width 6 height 6
click at [73, 312] on button "Permisos" at bounding box center [65, 315] width 70 height 19
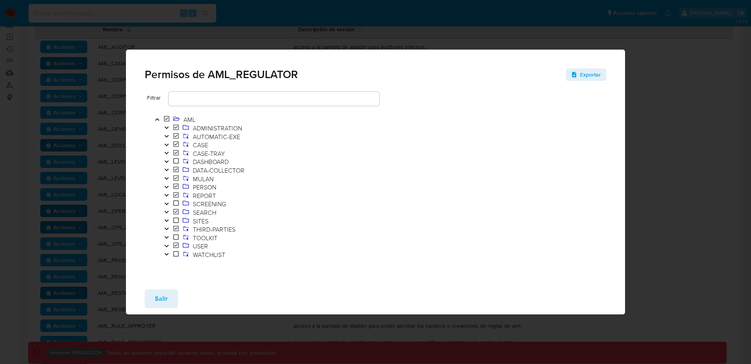
click at [165, 194] on icon "Toggle" at bounding box center [166, 195] width 5 height 5
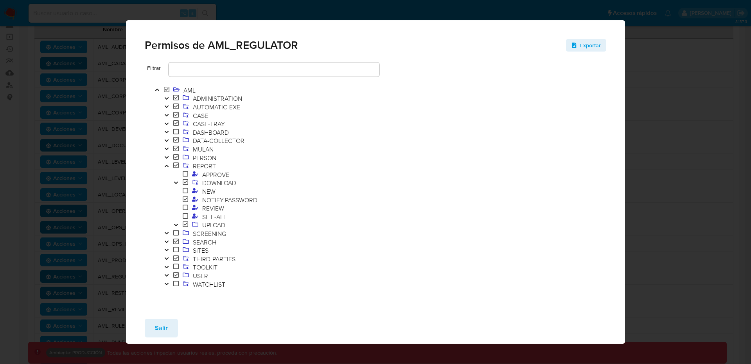
click at [679, 146] on div "Permisos de AML_REGULATOR Exportar Filtrar AML ADMINISTRATION AUTOMATIC-EXE CAS…" at bounding box center [375, 182] width 751 height 364
click at [156, 325] on span "Salir" at bounding box center [161, 328] width 13 height 17
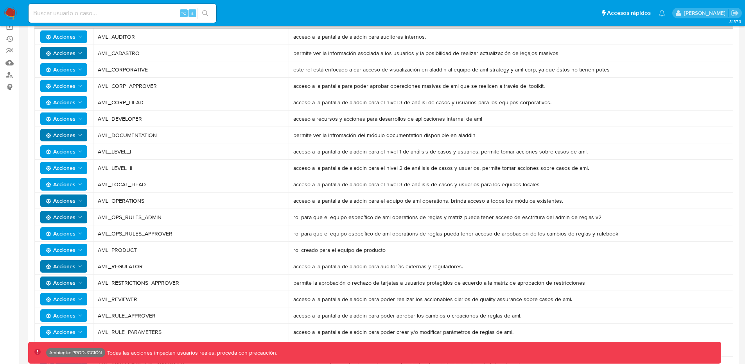
scroll to position [91, 0]
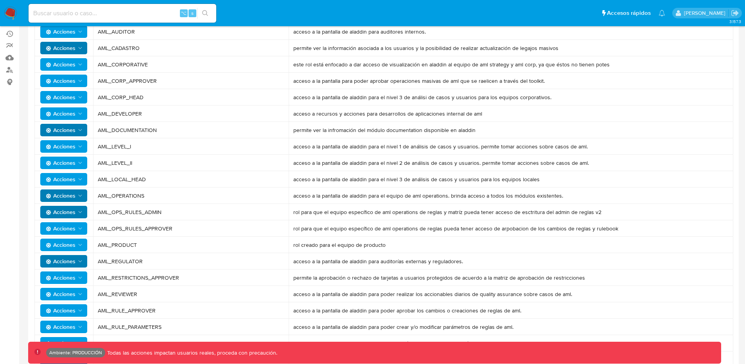
click at [82, 276] on icon "Acciones" at bounding box center [80, 278] width 6 height 6
click at [69, 315] on button "Permisos" at bounding box center [65, 316] width 70 height 19
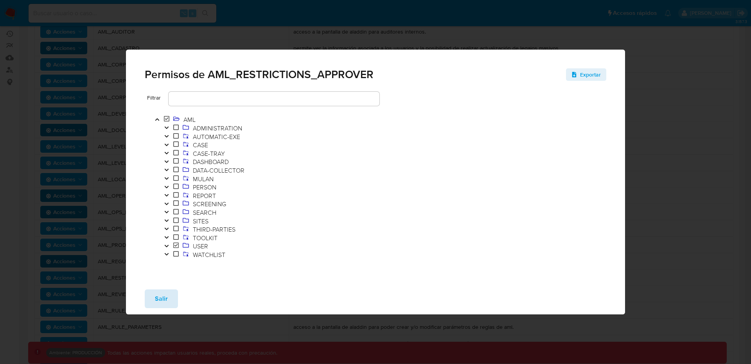
click at [169, 290] on button "Salir" at bounding box center [161, 299] width 33 height 19
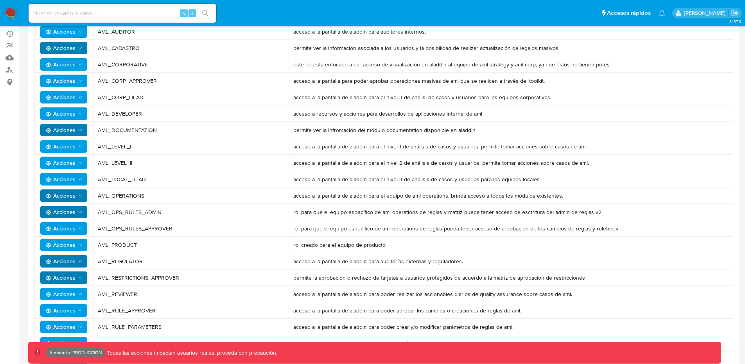
click at [165, 296] on span "AML_REVIEWER" at bounding box center [191, 294] width 186 height 7
click at [84, 294] on button "Acciones" at bounding box center [63, 294] width 47 height 13
click at [49, 334] on button "Permisos" at bounding box center [65, 332] width 70 height 19
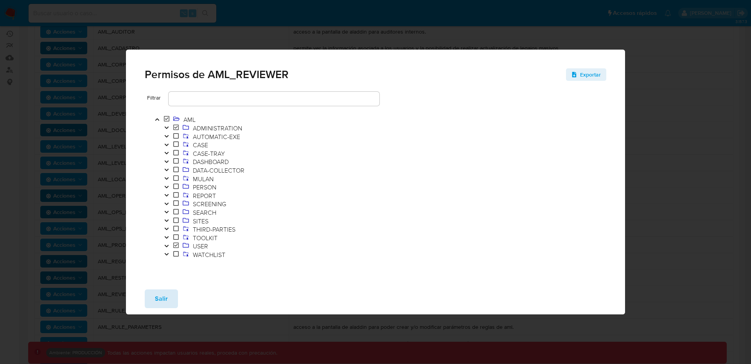
click at [148, 296] on button "Salir" at bounding box center [161, 299] width 33 height 19
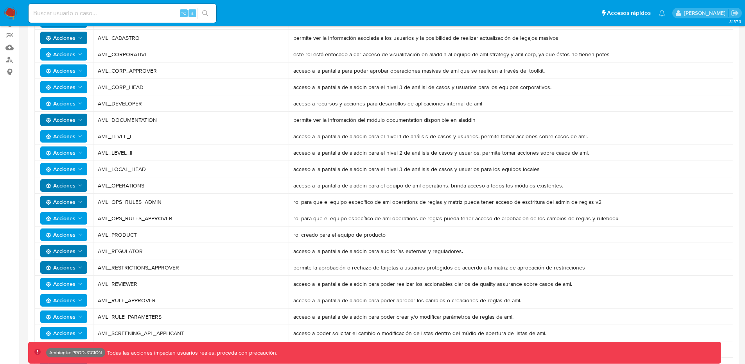
scroll to position [124, 0]
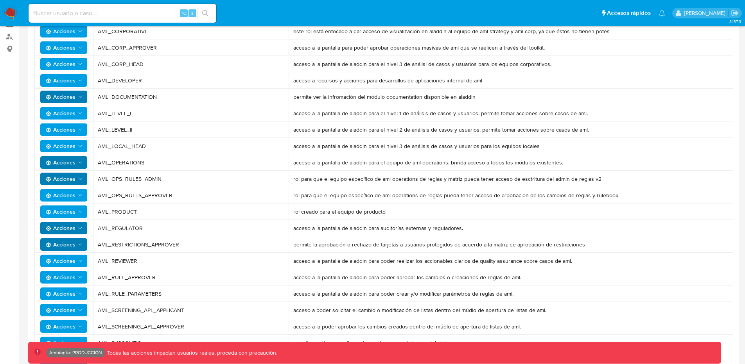
click at [81, 278] on polygon "Acciones" at bounding box center [81, 277] width 4 height 2
click at [63, 315] on button "Permisos" at bounding box center [65, 315] width 70 height 19
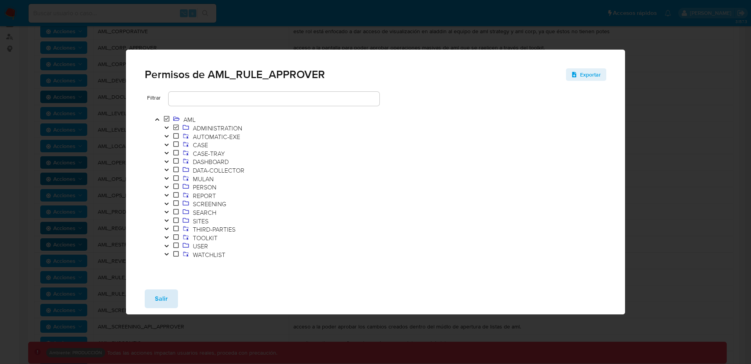
click at [160, 293] on span "Salir" at bounding box center [161, 298] width 13 height 17
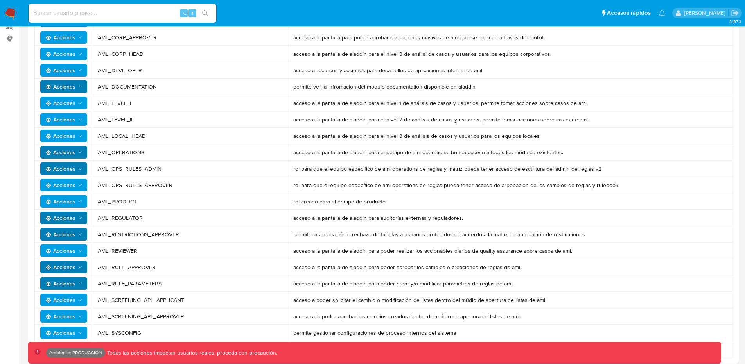
scroll to position [139, 0]
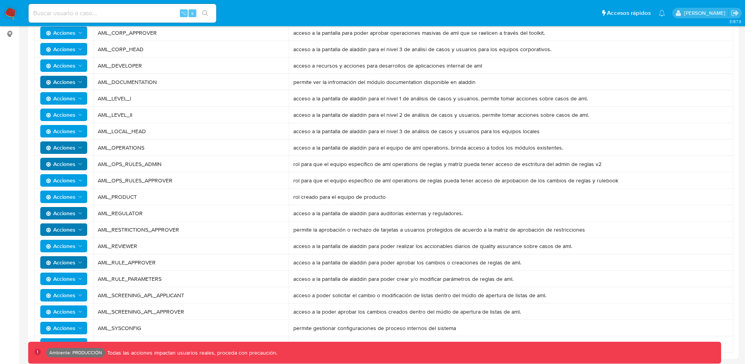
click at [69, 277] on span "Acciones" at bounding box center [61, 279] width 30 height 13
click at [65, 319] on button "Permisos" at bounding box center [65, 317] width 70 height 19
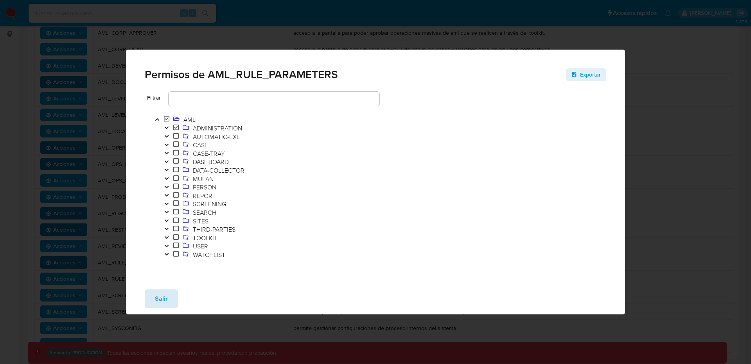
click at [153, 294] on button "Salir" at bounding box center [161, 299] width 33 height 19
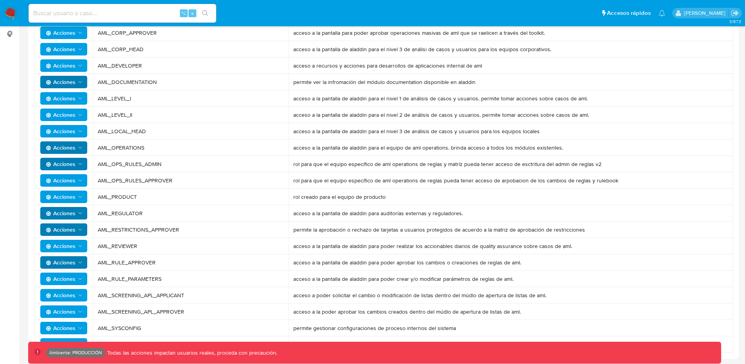
click at [76, 324] on span "Acciones" at bounding box center [65, 328] width 38 height 11
click at [64, 308] on button "Permisos" at bounding box center [65, 308] width 70 height 19
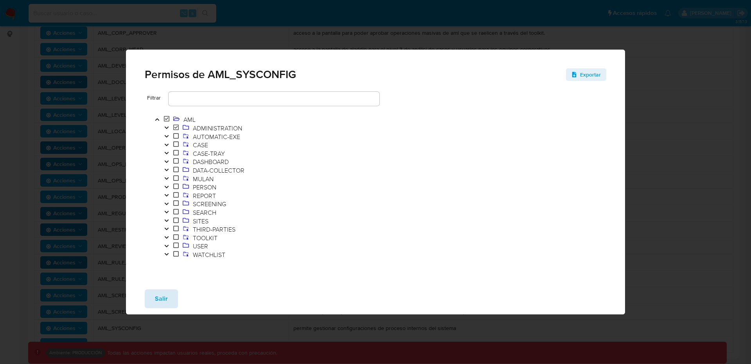
click at [161, 298] on span "Salir" at bounding box center [161, 298] width 13 height 17
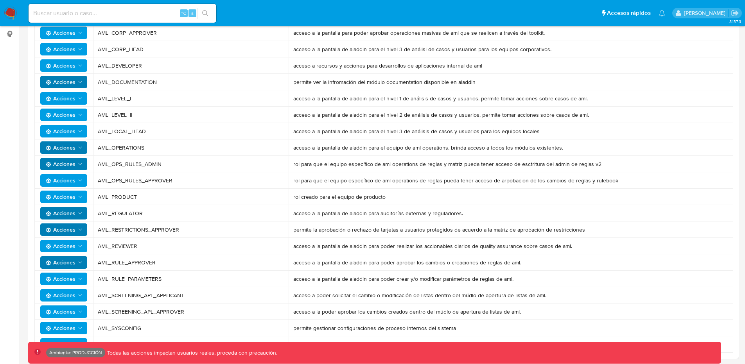
click at [64, 341] on span "Acciones" at bounding box center [61, 345] width 30 height 13
click at [63, 324] on button "Permisos" at bounding box center [65, 325] width 70 height 19
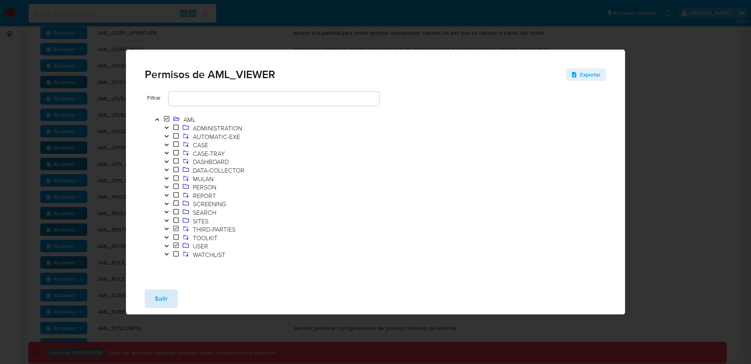
click at [161, 294] on span "Salir" at bounding box center [161, 298] width 13 height 17
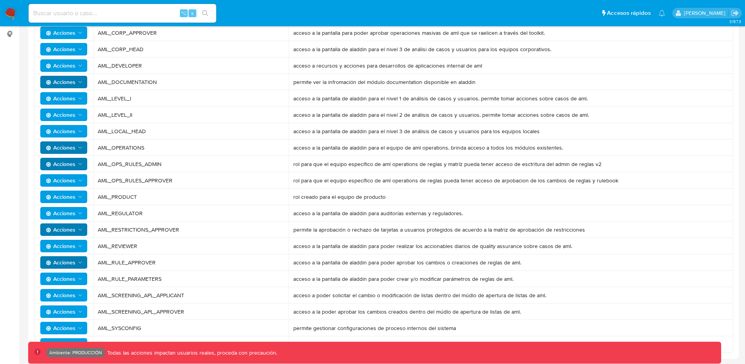
click at [78, 214] on icon "Acciones" at bounding box center [80, 213] width 6 height 6
click at [79, 213] on icon "Acciones" at bounding box center [80, 213] width 6 height 6
drag, startPoint x: 79, startPoint y: 250, endPoint x: 144, endPoint y: 198, distance: 83.7
click at [144, 198] on tbody "Acciones AML_AUDITOR acceso a la pantalla de aladdin para auditores internos. A…" at bounding box center [383, 164] width 699 height 378
click at [147, 207] on td "AML_REGULATOR" at bounding box center [190, 213] width 195 height 16
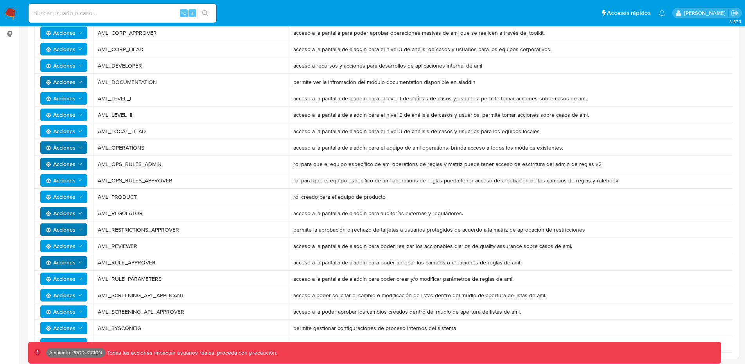
click at [84, 198] on button "Acciones" at bounding box center [63, 197] width 47 height 13
click at [75, 231] on button "Permisos" at bounding box center [65, 235] width 70 height 19
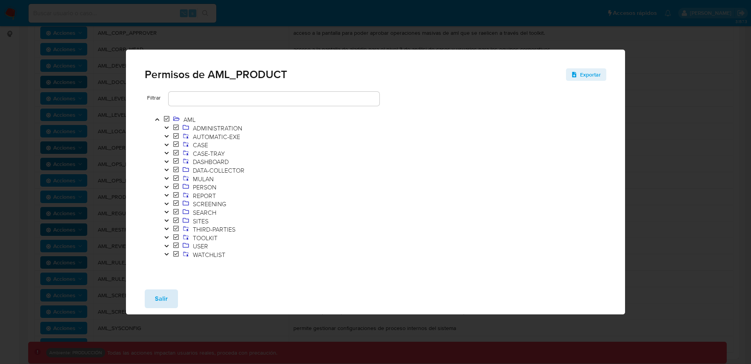
click at [159, 294] on span "Salir" at bounding box center [161, 298] width 13 height 17
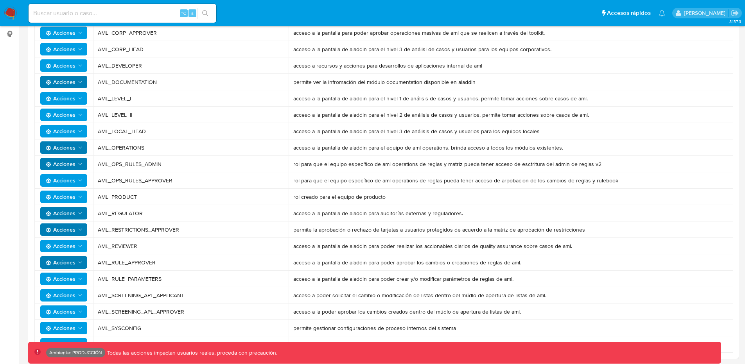
click at [76, 196] on span "Acciones" at bounding box center [65, 197] width 38 height 11
click at [65, 233] on button "Permisos" at bounding box center [65, 235] width 70 height 19
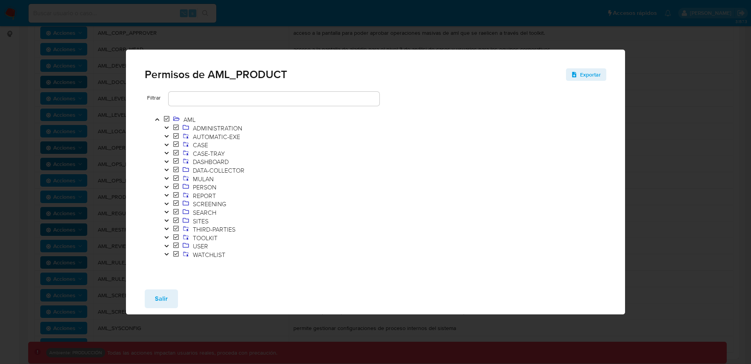
click at [166, 195] on icon "Toggle" at bounding box center [166, 195] width 5 height 5
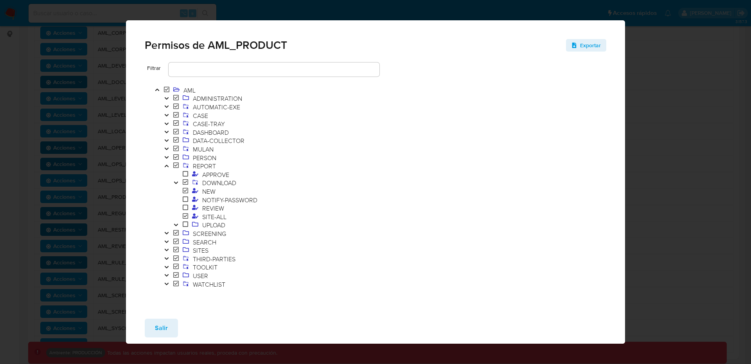
click at [637, 164] on div "Permisos de AML_PRODUCT Exportar Filtrar AML ADMINISTRATION AUTOMATIC-EXE CASE …" at bounding box center [375, 182] width 751 height 364
click at [175, 325] on button "Salir" at bounding box center [161, 328] width 33 height 19
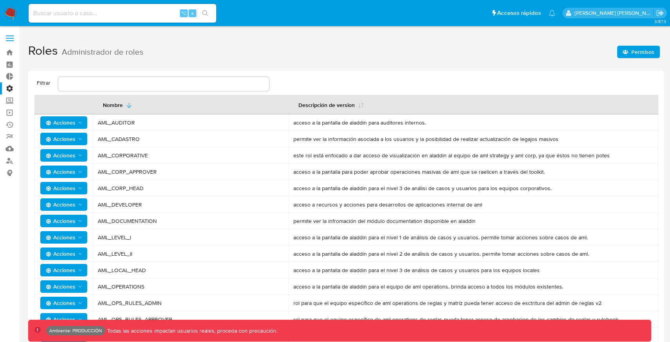
click at [8, 86] on label "Administración" at bounding box center [46, 88] width 93 height 12
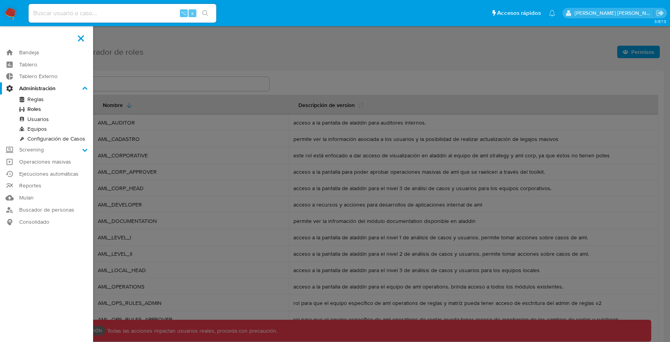
click at [0, 0] on input "Administración" at bounding box center [0, 0] width 0 height 0
click at [36, 119] on link "Usuarios" at bounding box center [46, 120] width 93 height 10
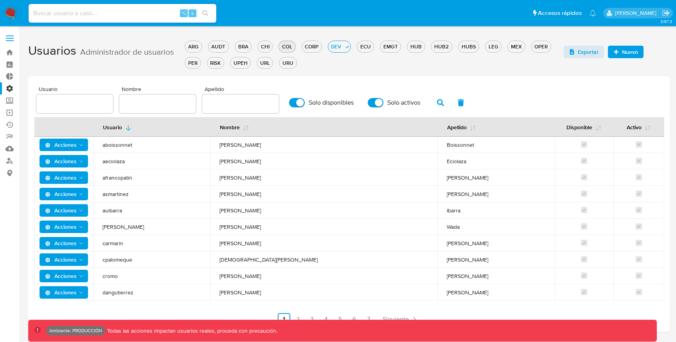
click at [288, 44] on div "COL" at bounding box center [287, 46] width 16 height 7
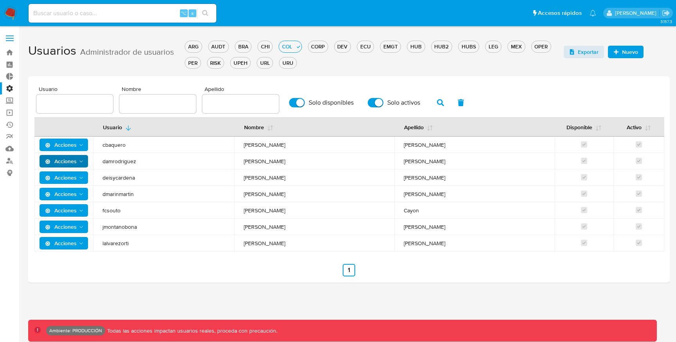
click at [79, 159] on icon "Acciones" at bounding box center [81, 162] width 6 height 6
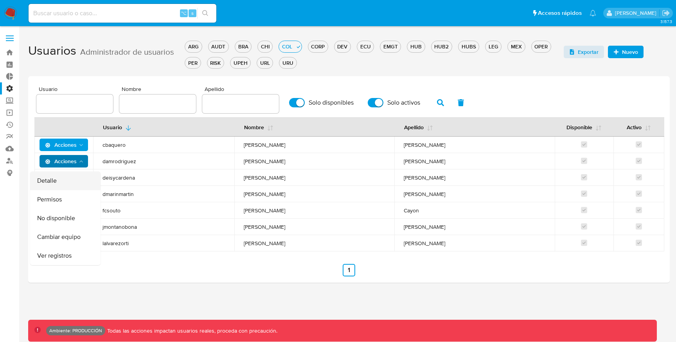
click at [60, 178] on button "Detalle" at bounding box center [65, 181] width 70 height 19
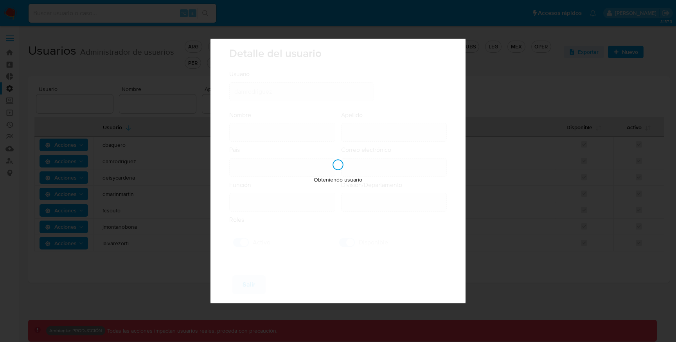
type input "Damian"
type input "Rodriguez"
type input "Uruguay"
type input "damian.rodriguez@mercadolibre.com"
type input "Analista Semi Senior (80001643)"
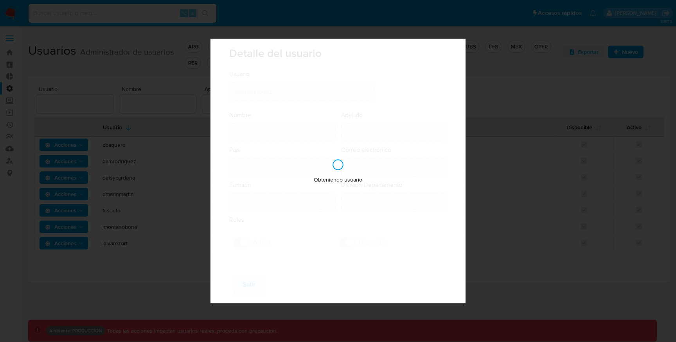
type input "Risk & Compliance AML Countries"
checkbox input "true"
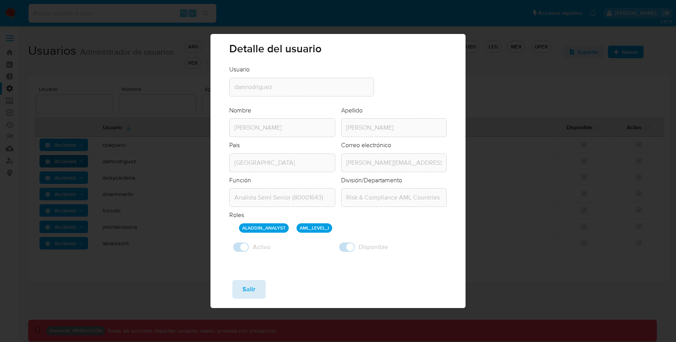
click at [245, 288] on span "Salir" at bounding box center [248, 289] width 13 height 17
checkbox input "false"
click at [245, 288] on div "Detalle del usuario Usuario Usuario damrodriguez Nombre Nombre Damian Apellido …" at bounding box center [337, 171] width 255 height 274
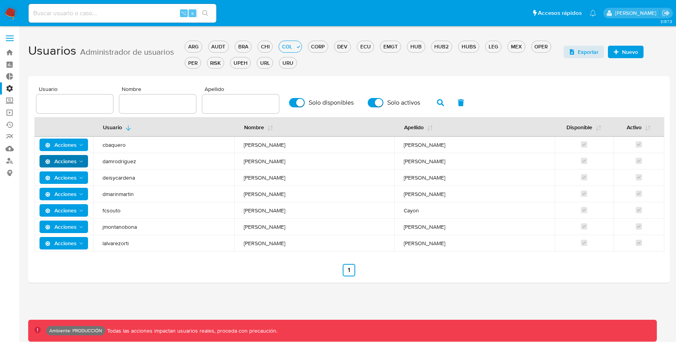
click at [85, 178] on button "Acciones" at bounding box center [63, 178] width 49 height 13
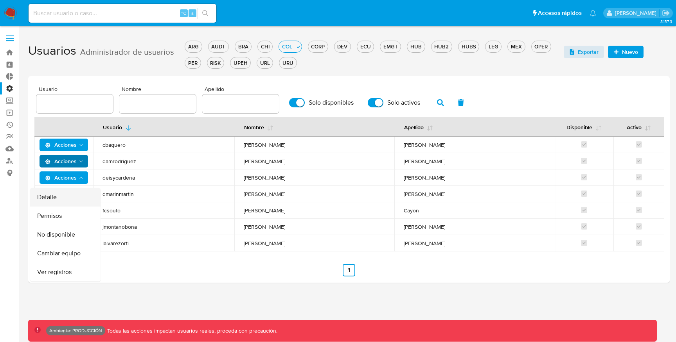
click at [68, 195] on button "Detalle" at bounding box center [65, 197] width 70 height 19
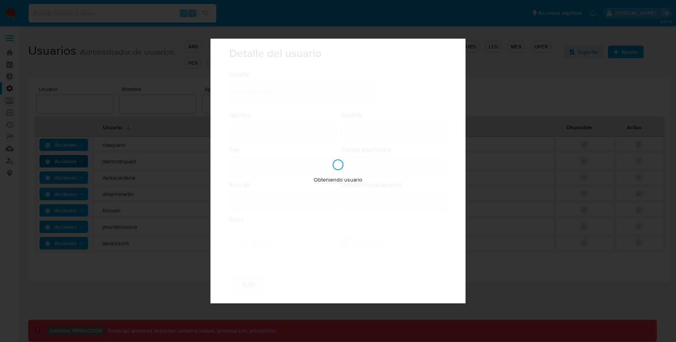
type input "Deisy Esperanza"
type input "Cardenas"
type input "Colombia"
type input "deisyesperanza.cardenas@mercadolibre.com.co"
type input "Gerente (80001635)"
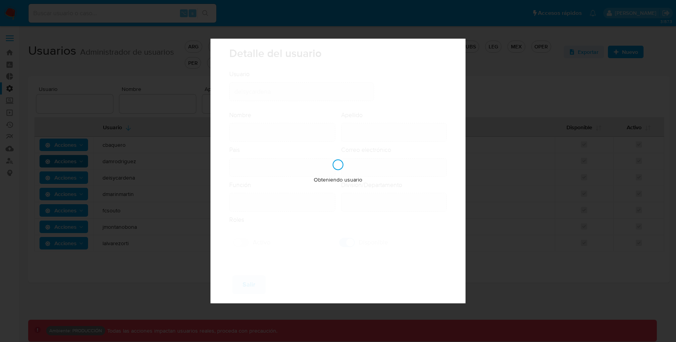
type input "Risk & Compliance AML Countries"
checkbox input "true"
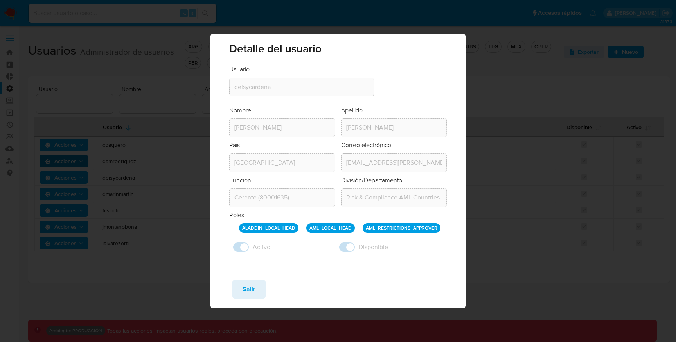
click at [194, 177] on div "Detalle del usuario Usuario Usuario deisycardena Nombre Nombre Deisy Esperanza …" at bounding box center [338, 171] width 676 height 342
click at [259, 292] on button "Salir" at bounding box center [248, 289] width 33 height 19
checkbox input "false"
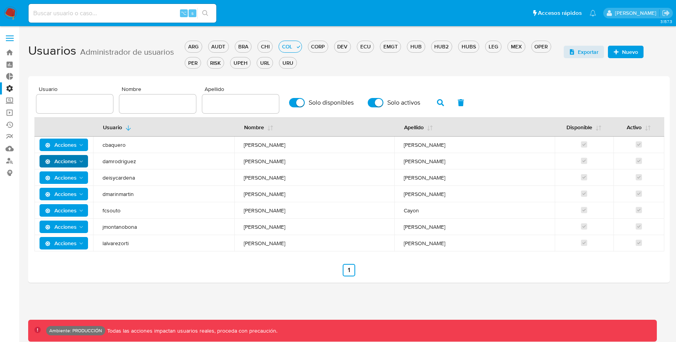
click at [83, 194] on icon "Acciones" at bounding box center [81, 195] width 6 height 6
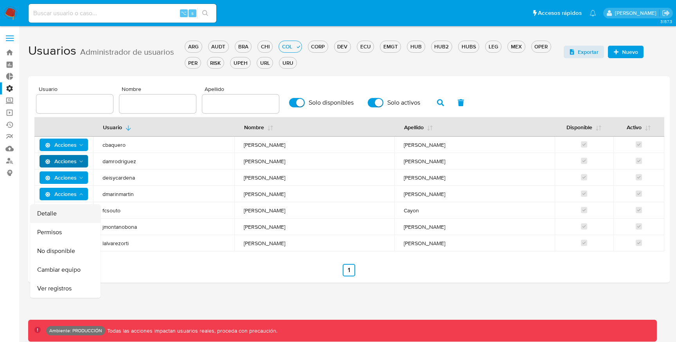
click at [70, 213] on button "Detalle" at bounding box center [65, 213] width 70 height 19
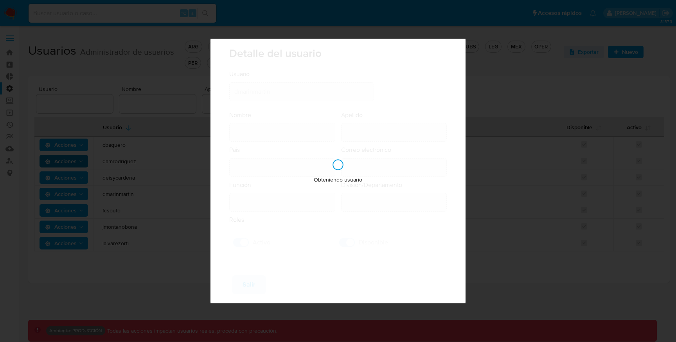
type input "David Esteban"
type input "Marin Martinez"
type input "Colombia"
type input "david.marinmartinez@mercadolibre.com.co"
type input "Analista Semi Senior (80001643)"
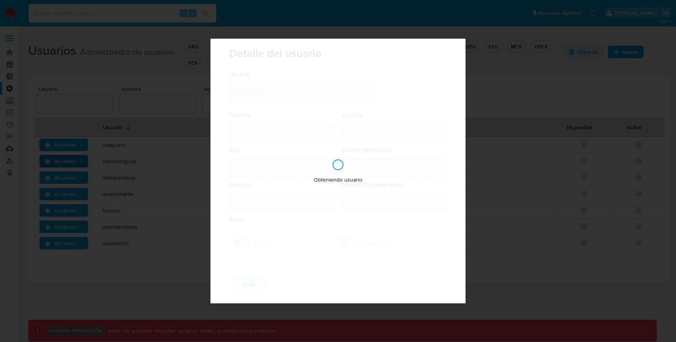
type input "Risk & Compliance AML Countries"
checkbox input "true"
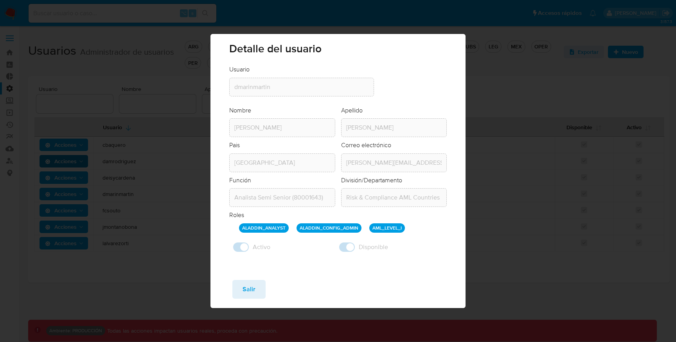
click at [258, 286] on button "Salir" at bounding box center [248, 289] width 33 height 19
checkbox input "false"
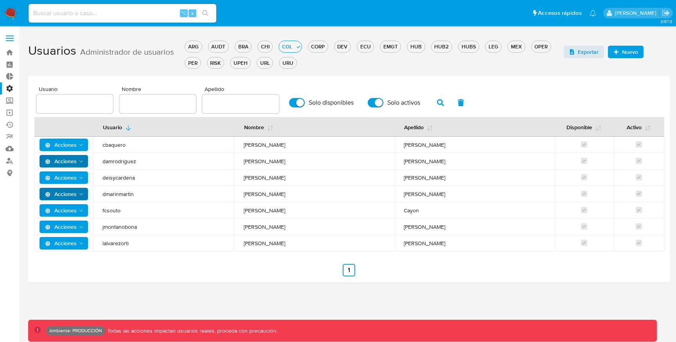
click at [77, 206] on span "Acciones" at bounding box center [64, 210] width 39 height 11
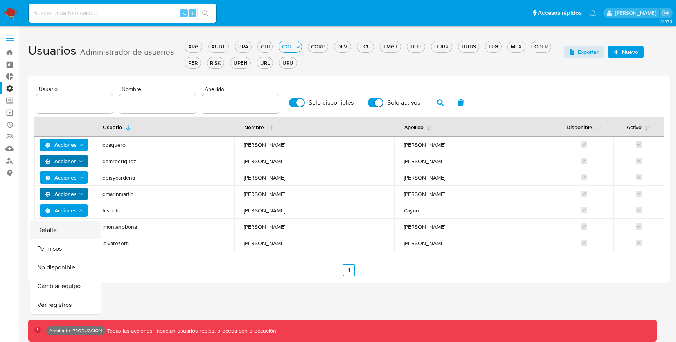
click at [68, 223] on button "Detalle" at bounding box center [65, 230] width 70 height 19
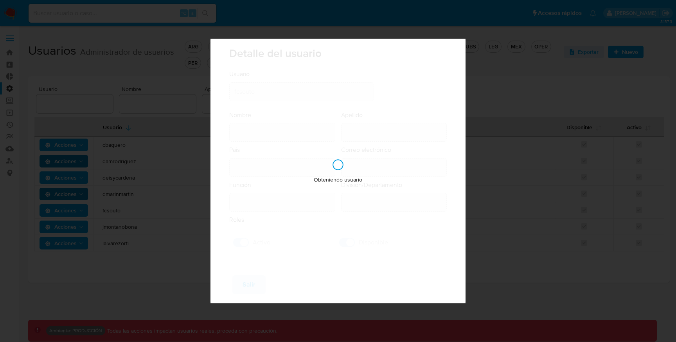
type input "Felipe"
type input "Cayon"
type input "Uruguay"
type input "felipe.cayon@mercadolibre.com"
type input "Analista Semi Senior (80001643)"
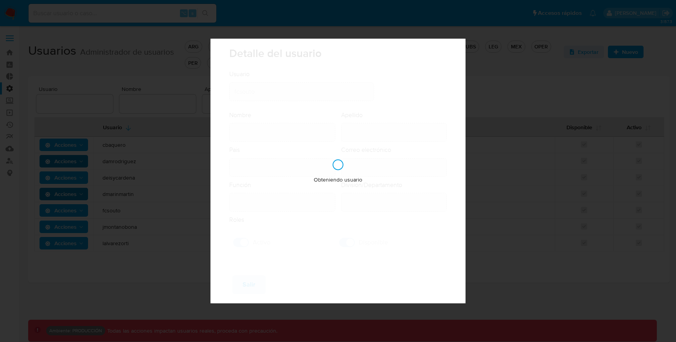
type input "Risk & Compliance AML Countries"
checkbox input "true"
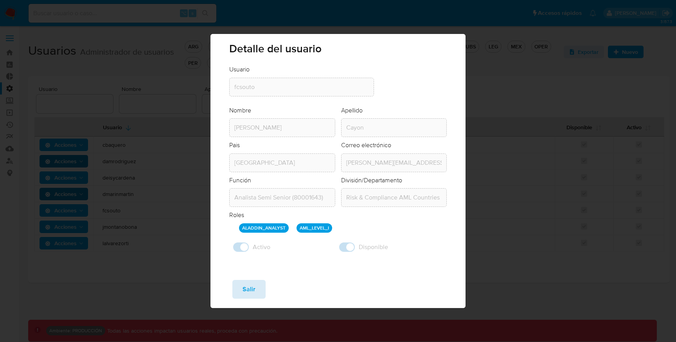
click at [249, 286] on span "Salir" at bounding box center [248, 289] width 13 height 17
checkbox input "false"
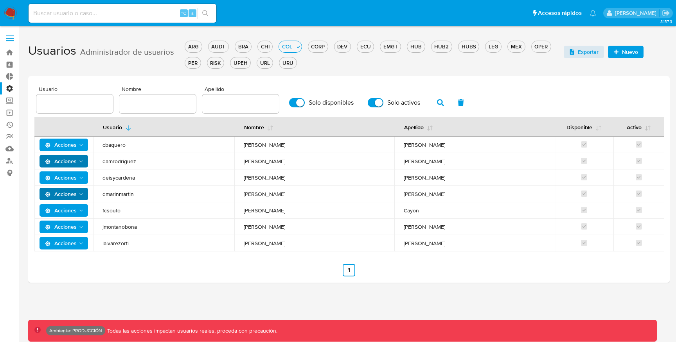
click at [78, 231] on span "Acciones" at bounding box center [64, 227] width 39 height 11
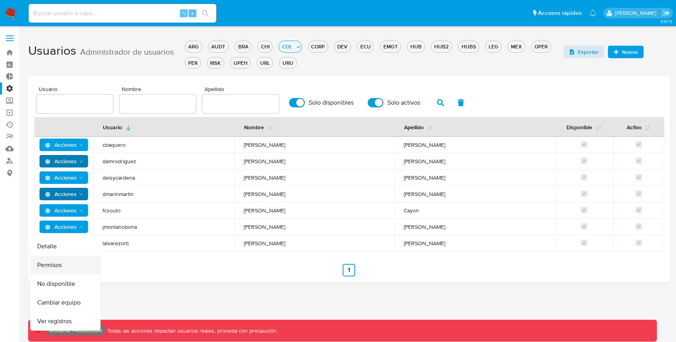
click at [65, 265] on button "Permisos" at bounding box center [65, 265] width 70 height 19
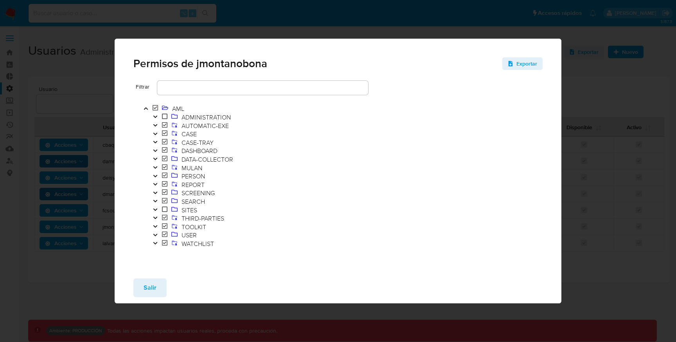
click at [147, 294] on span "Salir" at bounding box center [149, 288] width 13 height 17
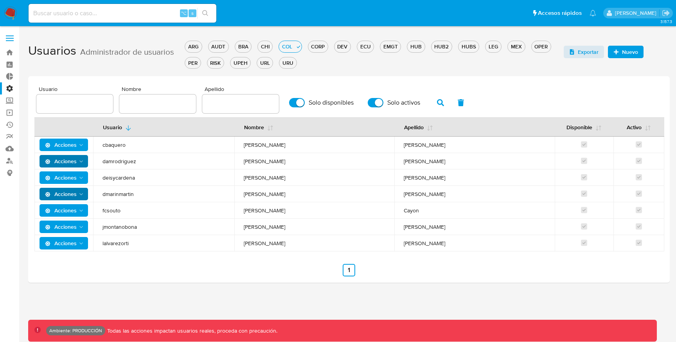
click at [54, 238] on span "Acciones" at bounding box center [61, 243] width 32 height 13
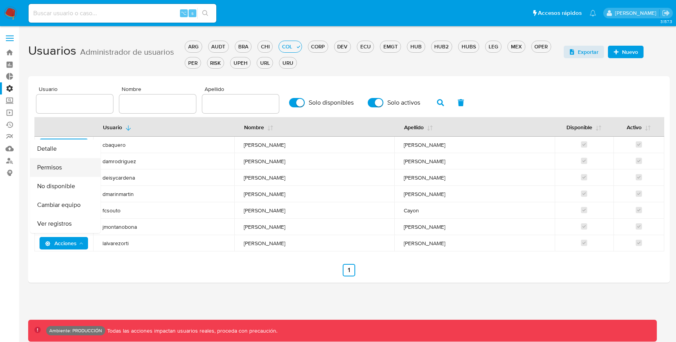
click at [55, 169] on button "Permisos" at bounding box center [65, 167] width 70 height 19
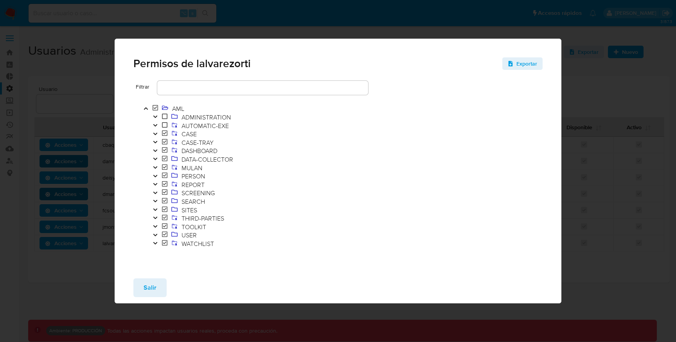
click at [156, 184] on icon "Toggle" at bounding box center [154, 184] width 5 height 5
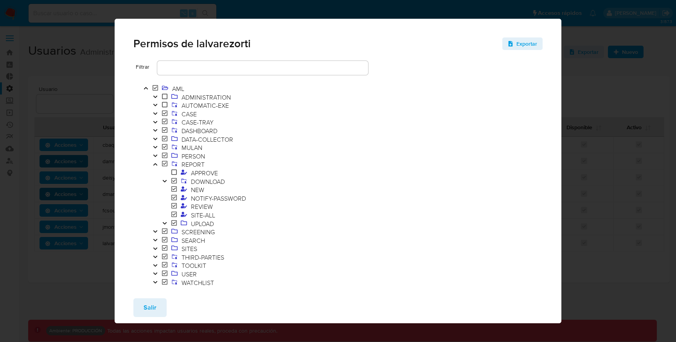
click at [158, 301] on button "Salir" at bounding box center [149, 308] width 33 height 19
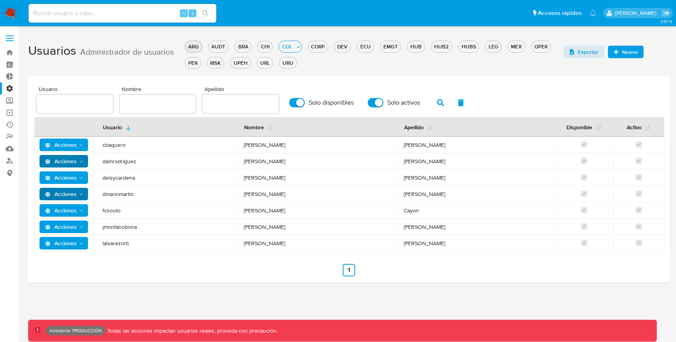
click at [195, 45] on div "ARG" at bounding box center [193, 46] width 16 height 7
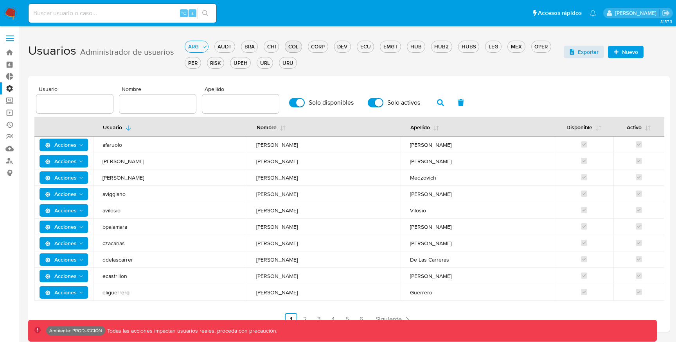
click at [292, 47] on div "COL" at bounding box center [293, 46] width 16 height 7
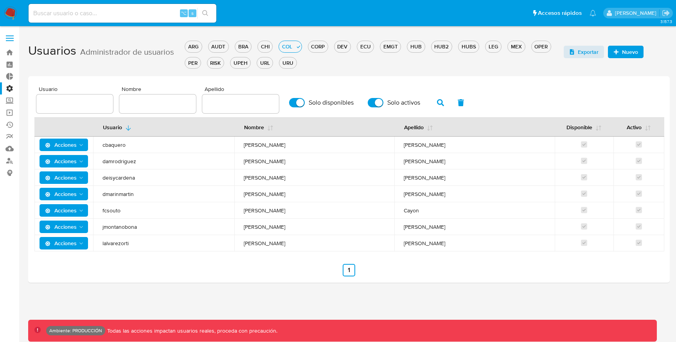
click at [183, 48] on h1 "Usuarios Administrador de usuarios ARG AUDT BRA CHI COL CORP DEV ECU EMGT HUB H…" at bounding box center [348, 54] width 641 height 32
click at [189, 47] on div "ARG" at bounding box center [193, 46] width 16 height 7
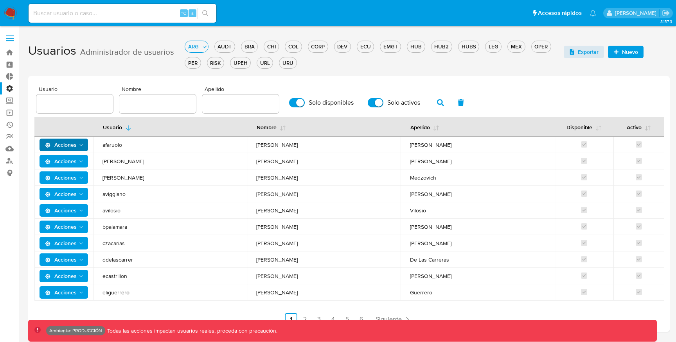
click at [81, 144] on icon "Acciones" at bounding box center [81, 145] width 6 height 6
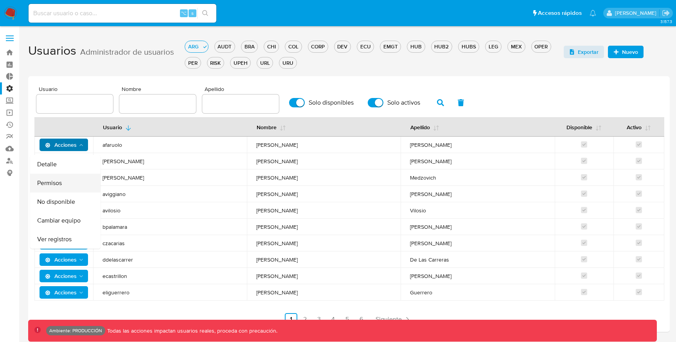
drag, startPoint x: 70, startPoint y: 174, endPoint x: 67, endPoint y: 181, distance: 7.5
click at [67, 181] on button "Permisos" at bounding box center [65, 183] width 70 height 19
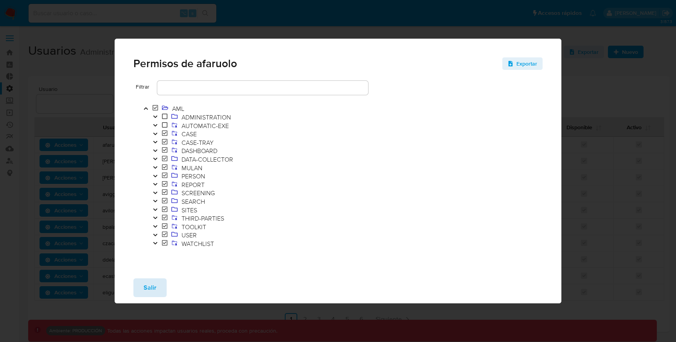
click at [149, 285] on span "Salir" at bounding box center [149, 288] width 13 height 17
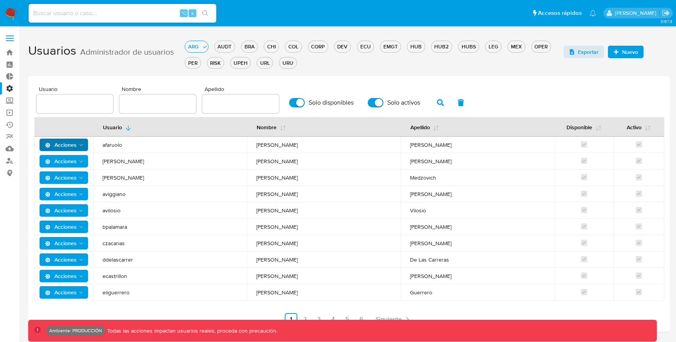
click at [68, 155] on span "Acciones" at bounding box center [61, 161] width 32 height 13
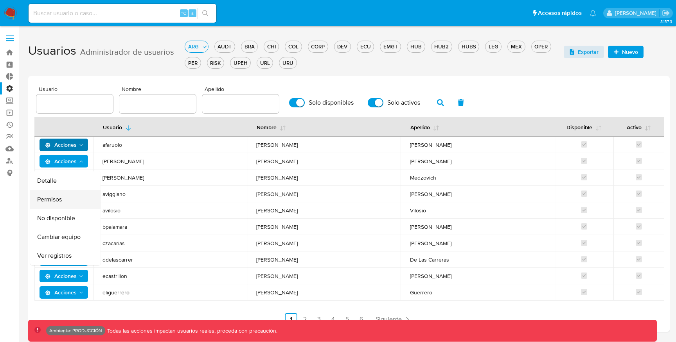
click at [57, 199] on button "Permisos" at bounding box center [65, 199] width 70 height 19
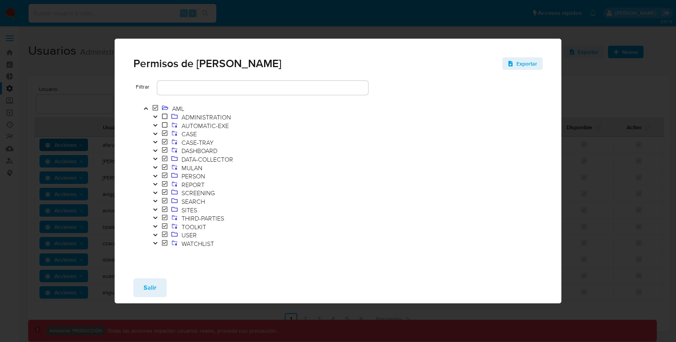
click at [154, 186] on icon "Toggle" at bounding box center [154, 184] width 5 height 5
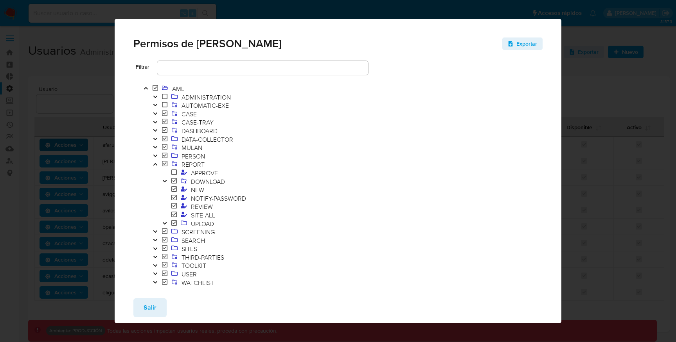
click at [156, 163] on icon "Toggle" at bounding box center [154, 164] width 5 height 5
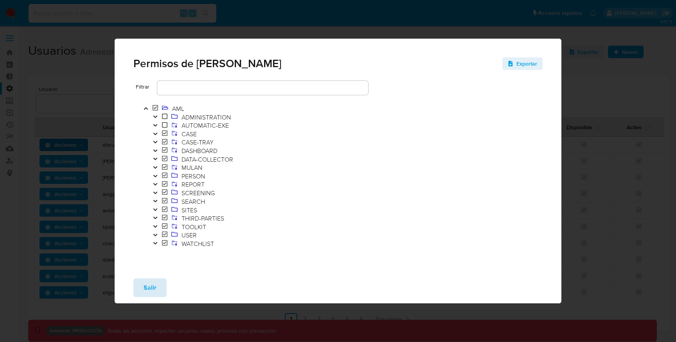
click at [162, 283] on button "Salir" at bounding box center [149, 288] width 33 height 19
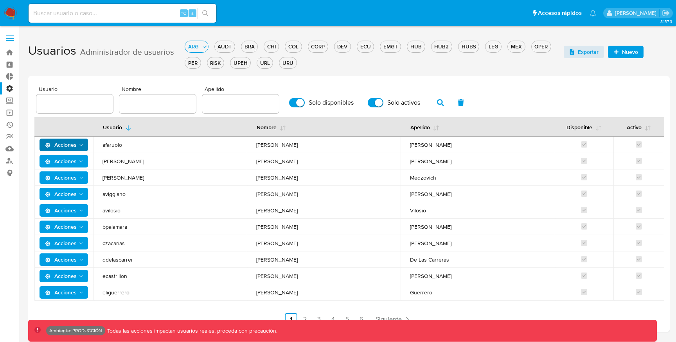
click at [68, 192] on span "Acciones" at bounding box center [61, 194] width 32 height 13
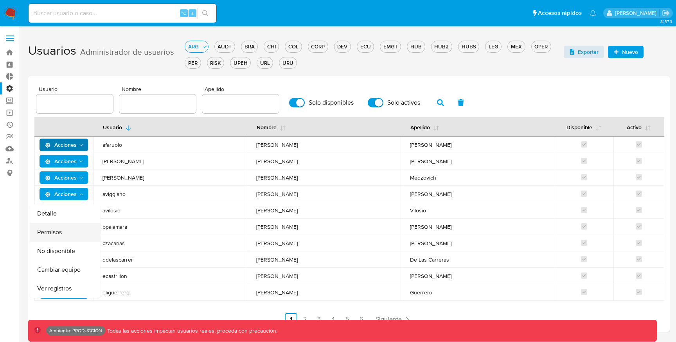
click at [68, 236] on button "Permisos" at bounding box center [65, 232] width 70 height 19
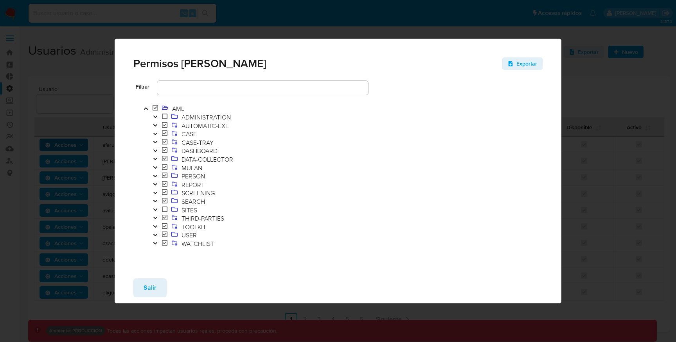
click at [155, 186] on icon "Toggle" at bounding box center [154, 184] width 5 height 5
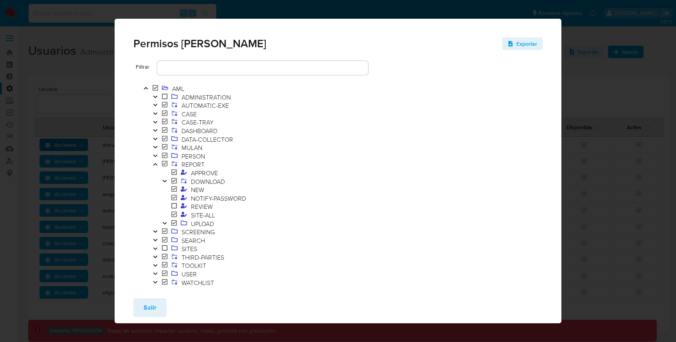
click at [103, 149] on div "Permisos de aviggiano Exportar Filtrar AML ADMINISTRATION AUTOMATIC-EXE CASE CA…" at bounding box center [338, 171] width 676 height 342
click at [148, 309] on span "Salir" at bounding box center [149, 307] width 13 height 17
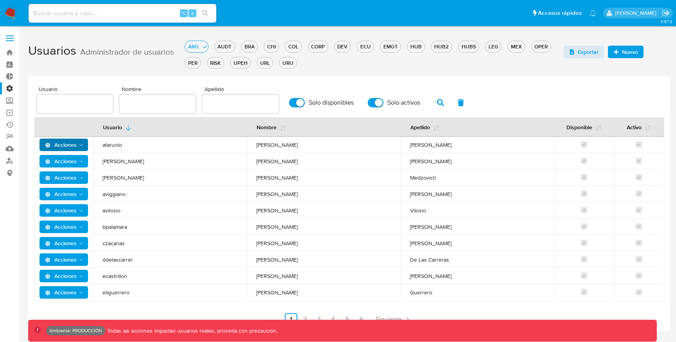
click at [75, 229] on span "Acciones" at bounding box center [61, 227] width 32 height 13
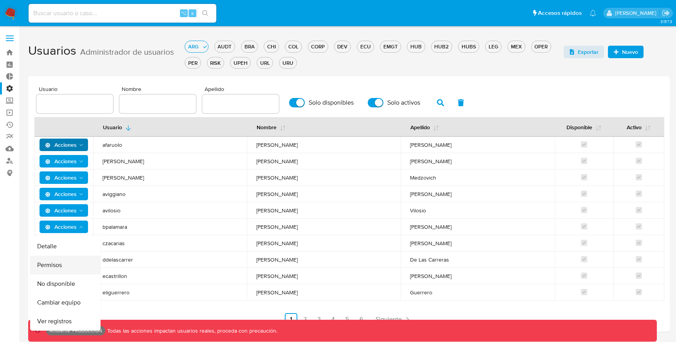
click at [64, 264] on button "Permisos" at bounding box center [65, 265] width 70 height 19
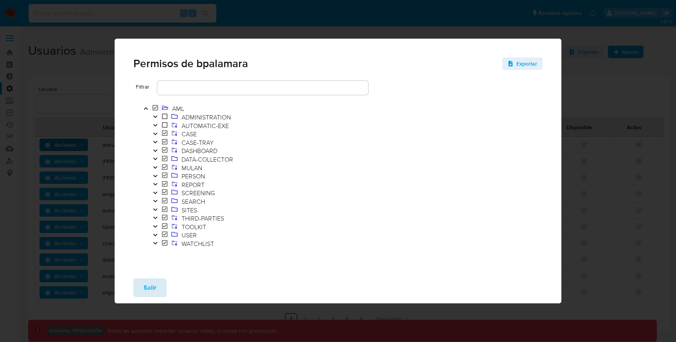
click at [147, 285] on span "Salir" at bounding box center [149, 288] width 13 height 17
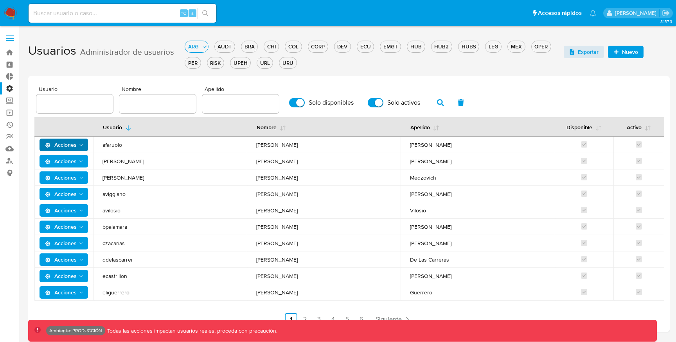
click at [80, 262] on icon "Acciones" at bounding box center [81, 260] width 6 height 6
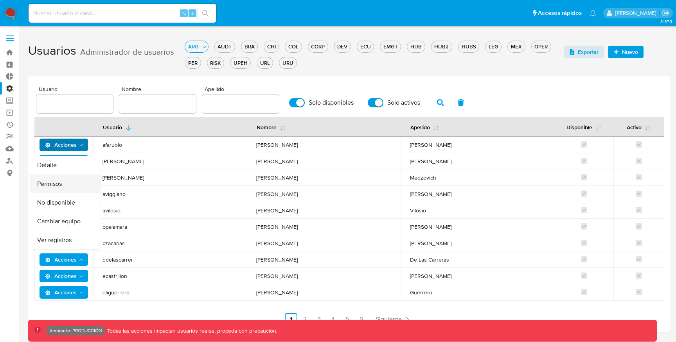
click at [51, 179] on button "Permisos" at bounding box center [65, 184] width 70 height 19
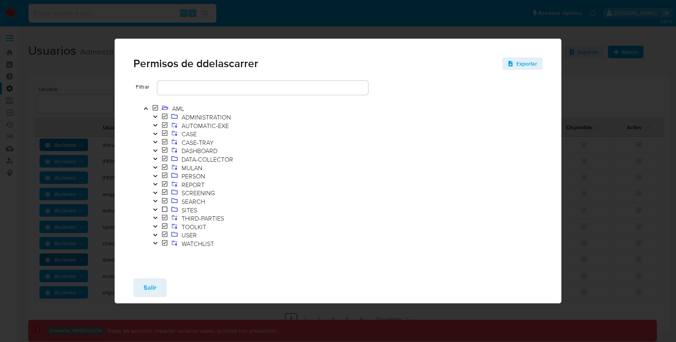
click at [84, 163] on div "Permisos de ddelascarrer Exportar Filtrar AML ADMINISTRATION AUTOMATIC-EXE CASE…" at bounding box center [338, 171] width 676 height 342
click at [142, 283] on button "Salir" at bounding box center [149, 288] width 33 height 19
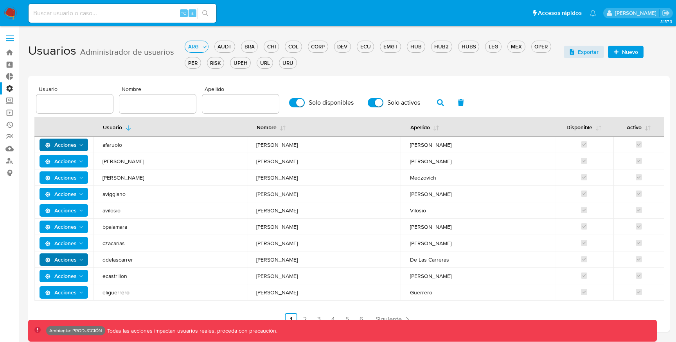
click at [81, 276] on icon "Acciones" at bounding box center [81, 277] width 6 height 6
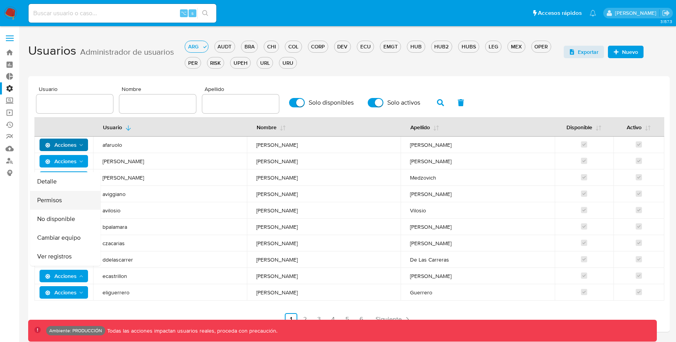
click at [52, 199] on button "Permisos" at bounding box center [65, 200] width 70 height 19
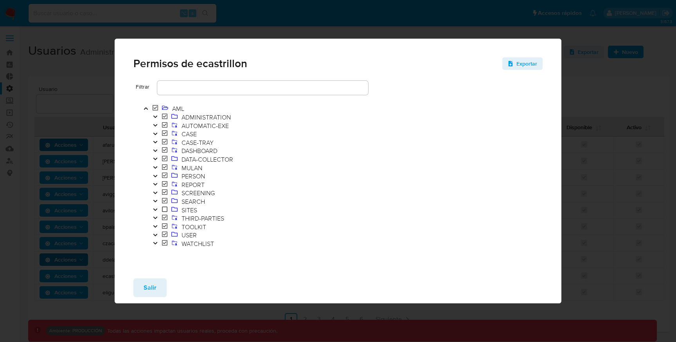
click at [156, 182] on button "Toggle" at bounding box center [155, 185] width 9 height 9
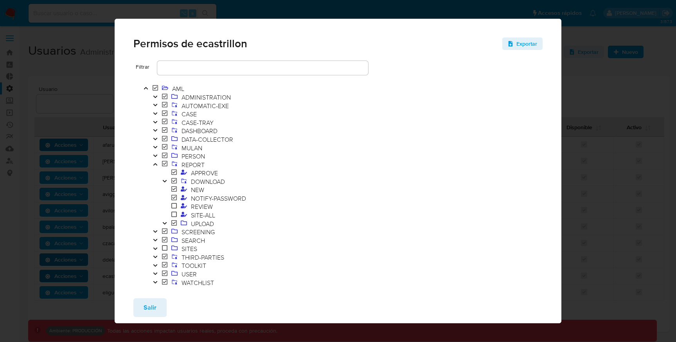
click at [65, 98] on div "Permisos de ecastrillon Exportar Filtrar AML ADMINISTRATION AUTOMATIC-EXE CASE …" at bounding box center [338, 171] width 676 height 342
click at [145, 299] on span "Salir" at bounding box center [149, 307] width 13 height 17
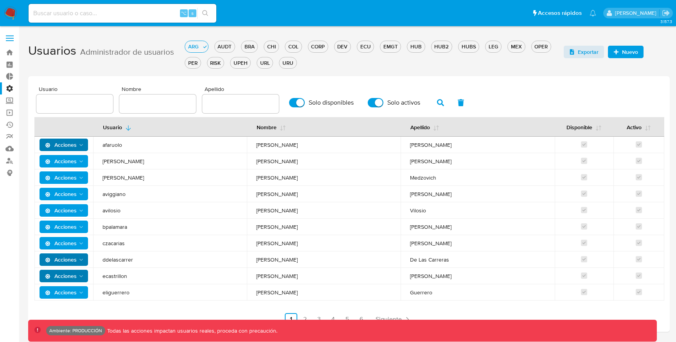
click at [573, 103] on div "Usuario Nombre Apellido Solo disponibles Solo activos" at bounding box center [348, 99] width 625 height 27
click at [615, 16] on p "[PERSON_NAME] [PERSON_NAME]" at bounding box center [637, 12] width 44 height 7
click at [477, 77] on div "Usuario Nombre Apellido Solo disponibles Solo activos Usuario Nombre Apellido D…" at bounding box center [348, 204] width 641 height 256
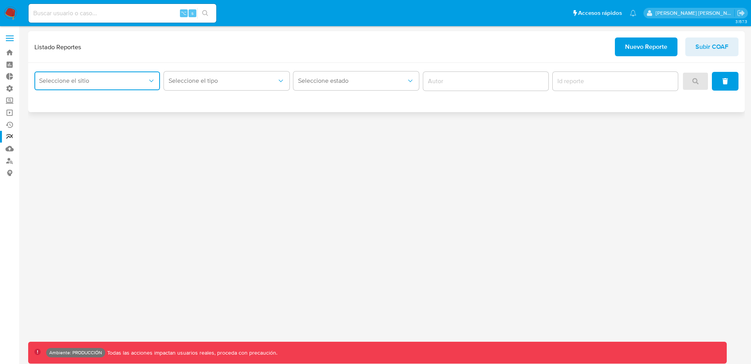
click at [139, 80] on span "Seleccione el sitio" at bounding box center [93, 81] width 108 height 8
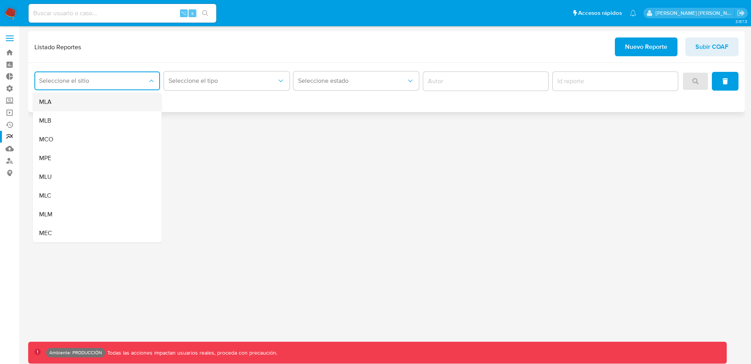
click at [86, 104] on div "MLA" at bounding box center [94, 102] width 111 height 19
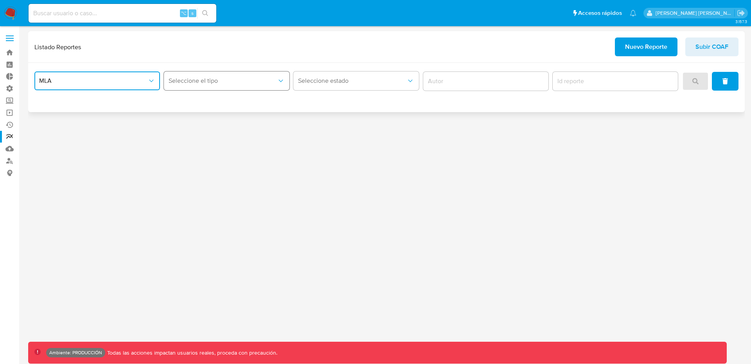
click at [194, 80] on span "Seleccione el tipo" at bounding box center [222, 81] width 108 height 8
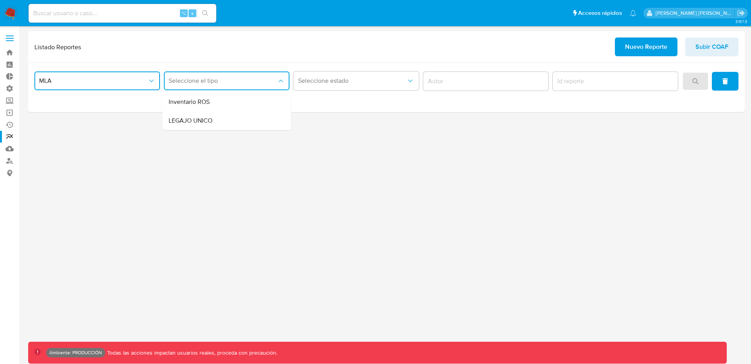
click at [190, 117] on span "LEGAJO UNICO" at bounding box center [190, 121] width 44 height 8
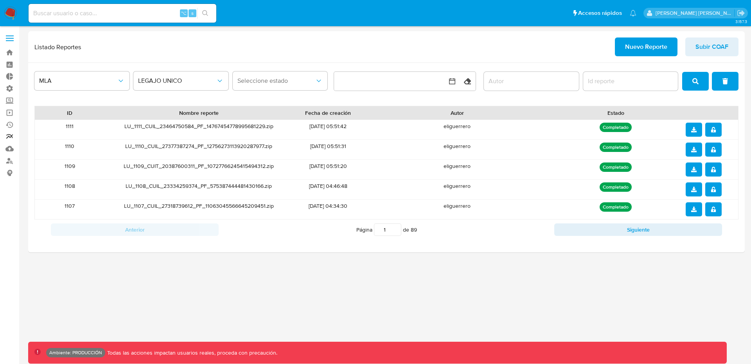
click at [8, 137] on link "Reportes" at bounding box center [46, 137] width 93 height 12
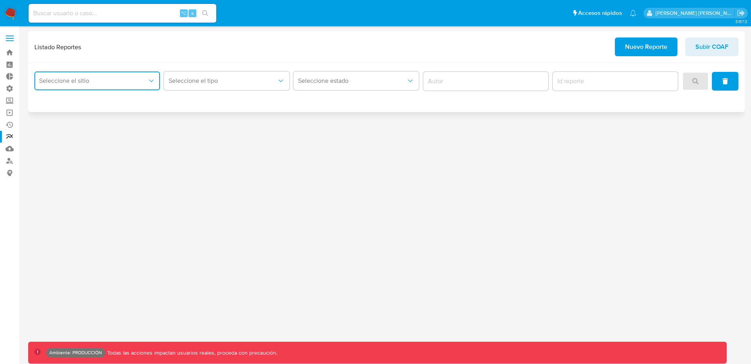
click at [73, 82] on span "Seleccione el sitio" at bounding box center [93, 81] width 108 height 8
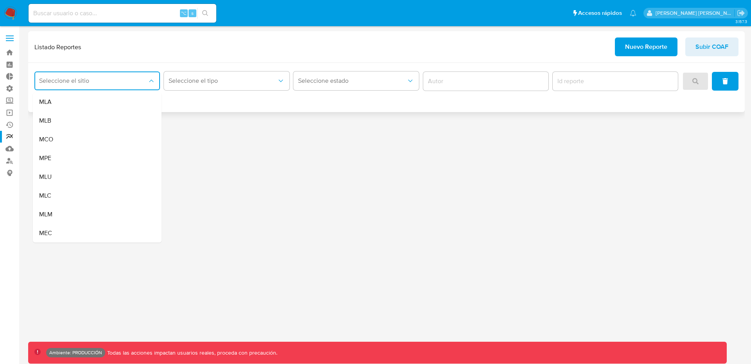
click at [67, 102] on div "MLA" at bounding box center [94, 102] width 111 height 19
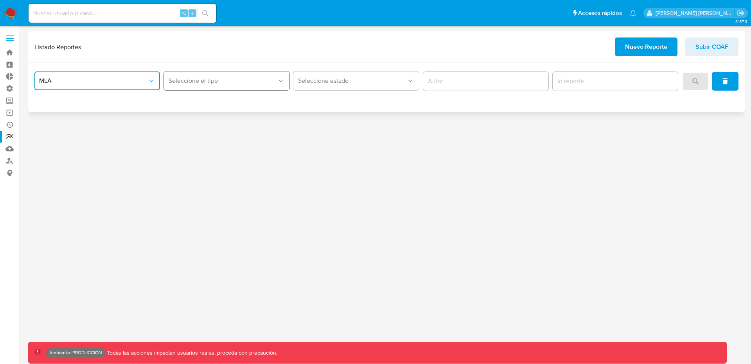
click at [223, 74] on button "Seleccione el tipo" at bounding box center [226, 81] width 125 height 19
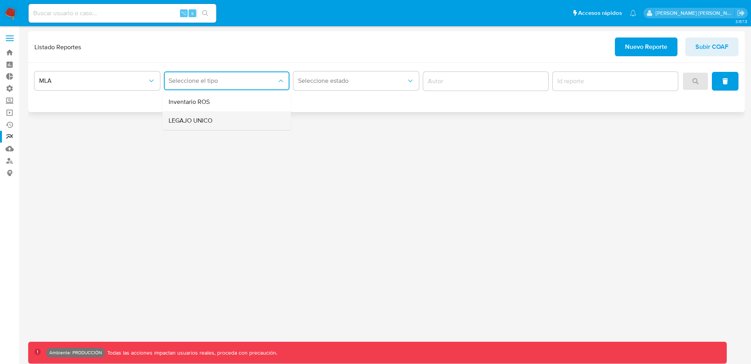
click at [197, 121] on span "LEGAJO UNICO" at bounding box center [190, 121] width 44 height 8
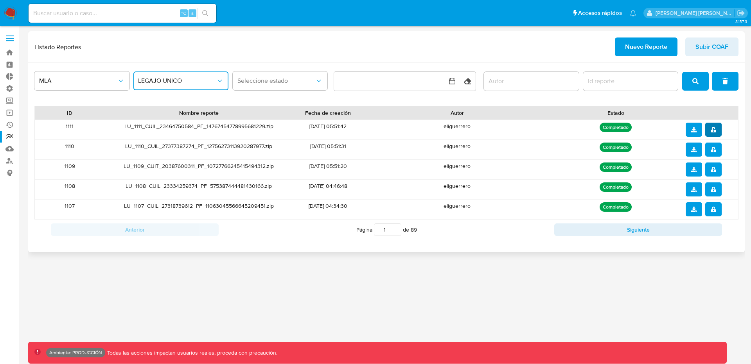
click at [712, 133] on span "notify_security" at bounding box center [712, 130] width 5 height 13
click at [715, 132] on icon "notify_security" at bounding box center [712, 129] width 5 height 5
click at [713, 127] on icon "notify_security" at bounding box center [712, 129] width 5 height 5
click at [687, 125] on button "download" at bounding box center [693, 130] width 16 height 14
click at [710, 123] on button "notify_security" at bounding box center [713, 130] width 16 height 14
